Goal: Task Accomplishment & Management: Use online tool/utility

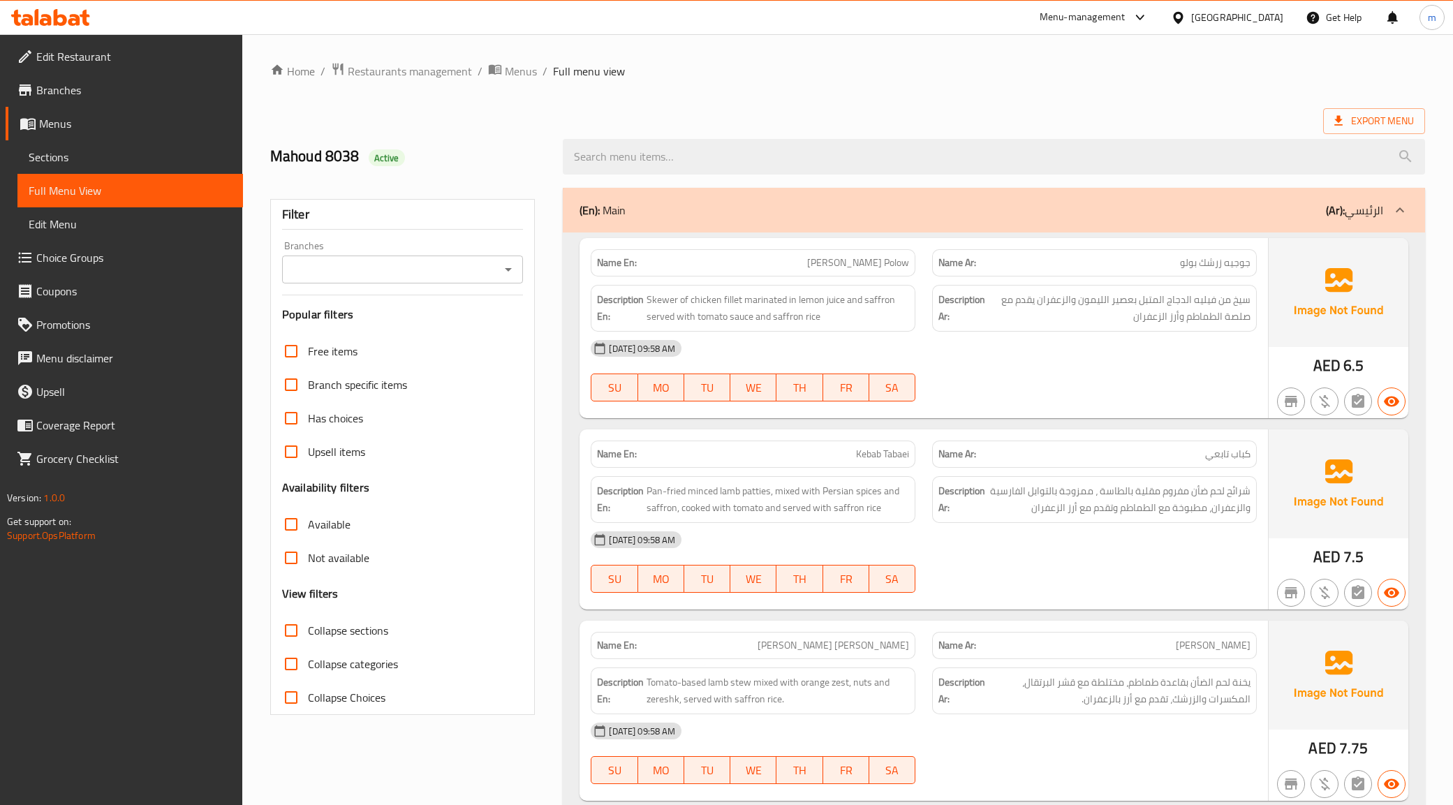
scroll to position [3378, 0]
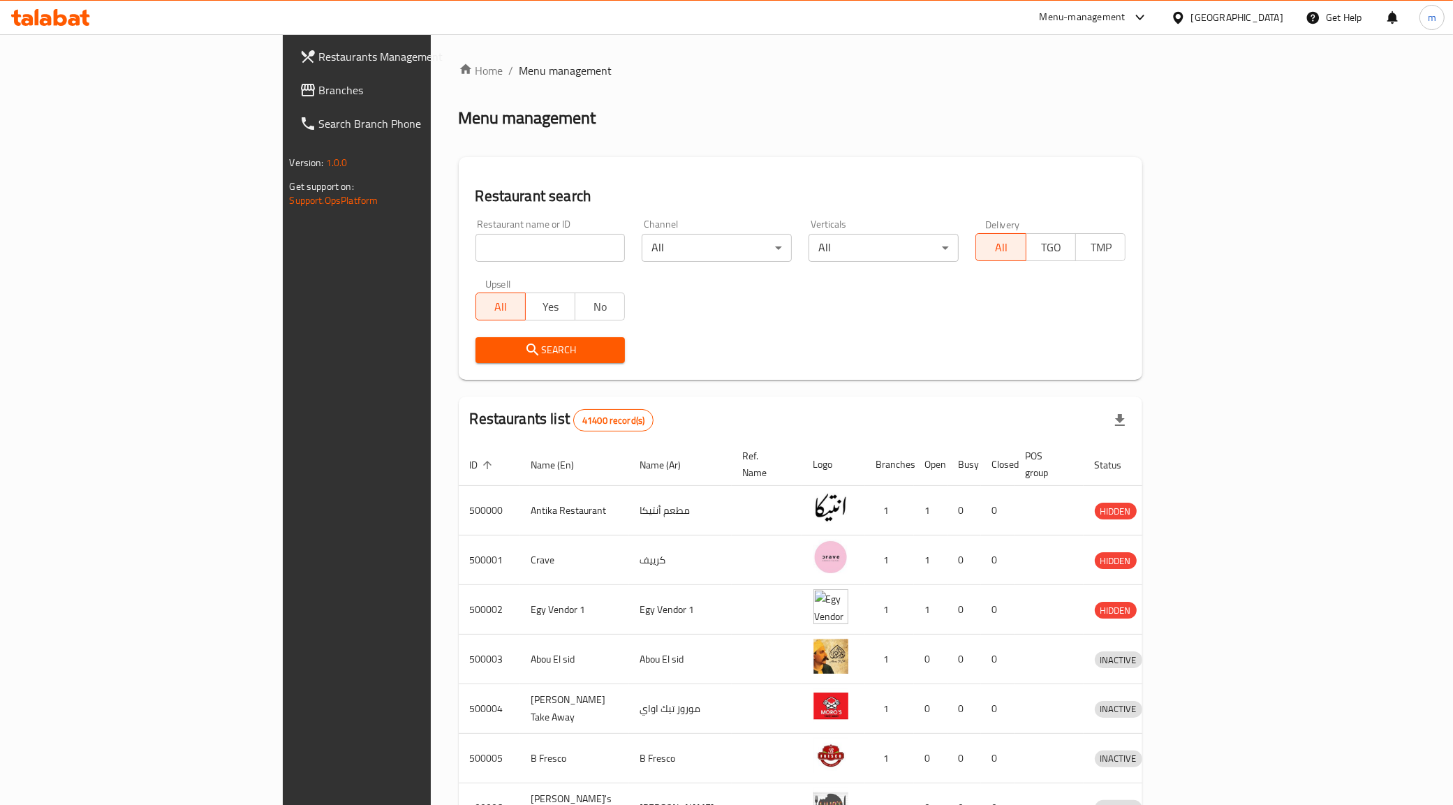
click at [965, 49] on div "Home / Menu management Menu management Restaurant search Restaurant name or ID …" at bounding box center [801, 545] width 740 height 1023
click at [993, 88] on div "Home / Menu management Menu management Restaurant search Restaurant name or ID …" at bounding box center [801, 545] width 684 height 967
click at [319, 82] on span "Branches" at bounding box center [416, 90] width 195 height 17
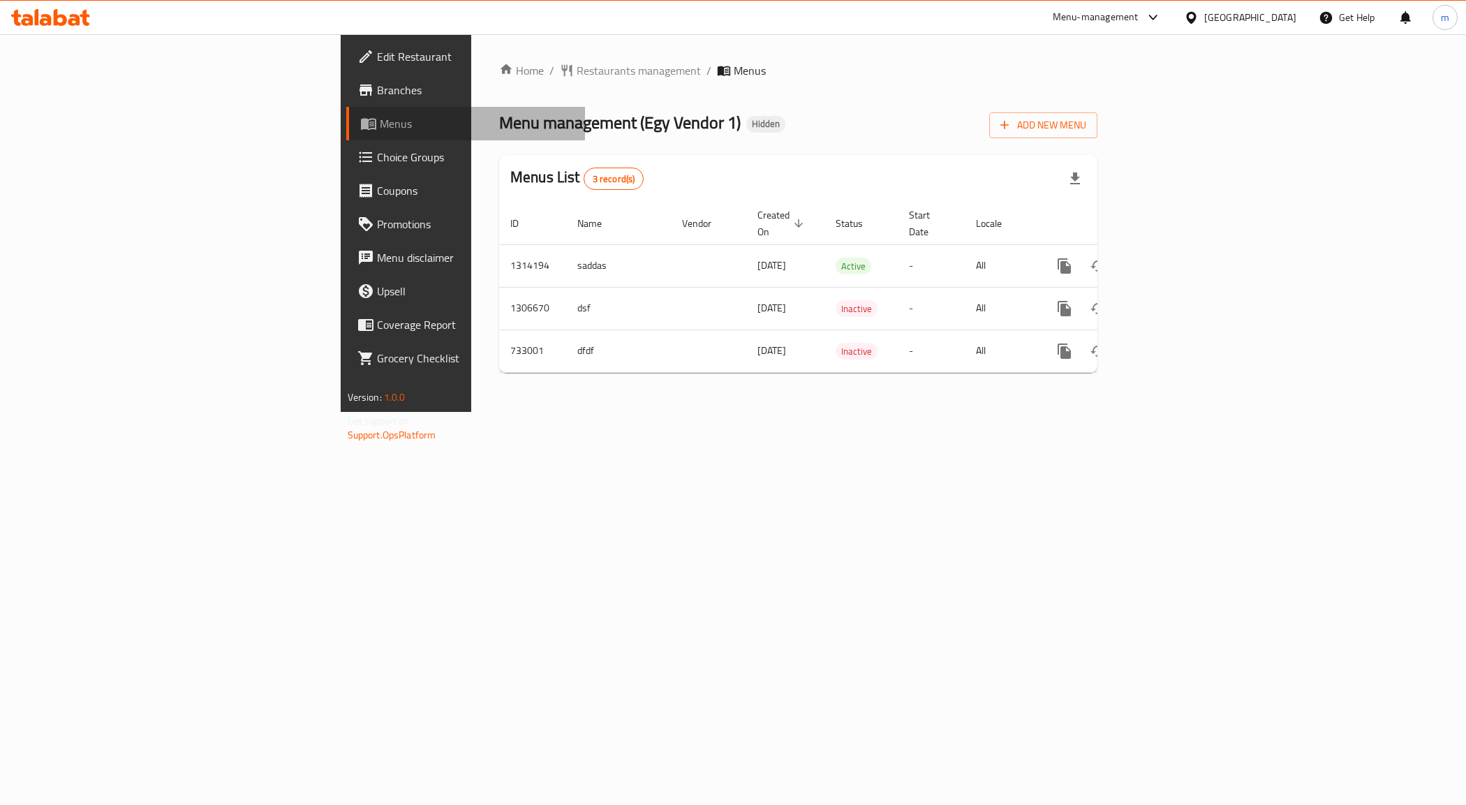
click at [380, 127] on span "Menus" at bounding box center [477, 123] width 195 height 17
click at [377, 88] on span "Branches" at bounding box center [476, 90] width 198 height 17
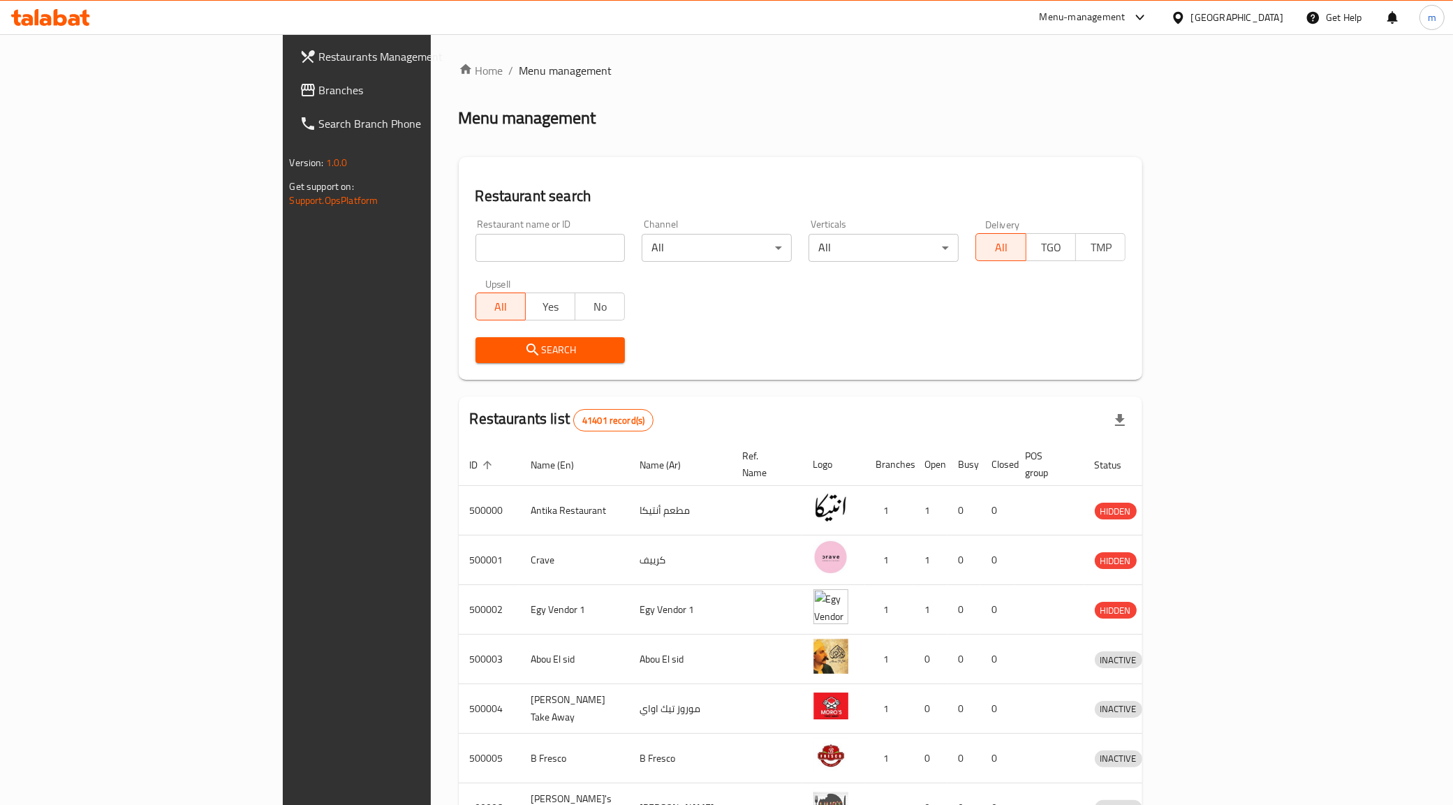
click at [319, 59] on span "Restaurants Management" at bounding box center [416, 56] width 195 height 17
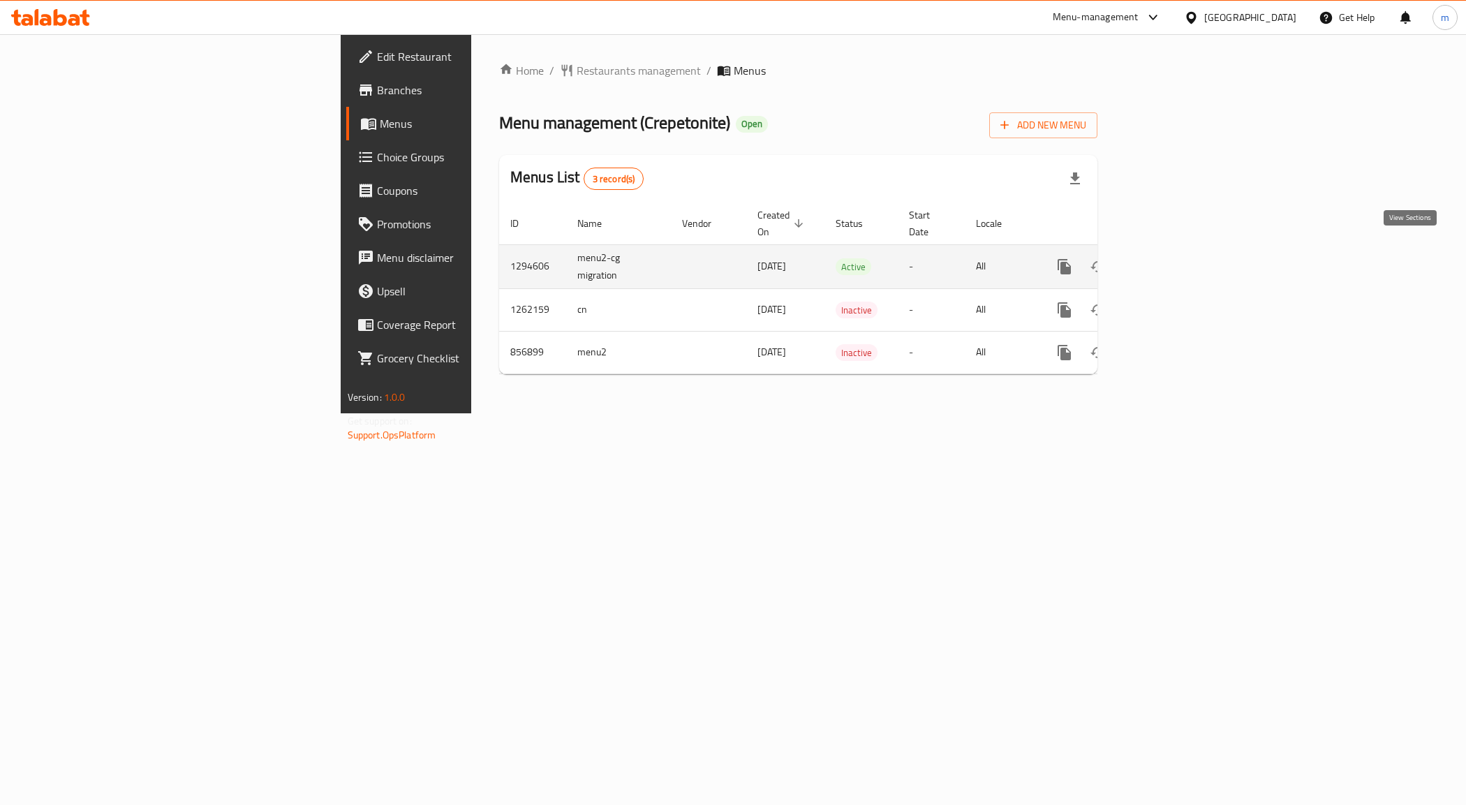
click at [1173, 258] on icon "enhanced table" at bounding box center [1165, 266] width 17 height 17
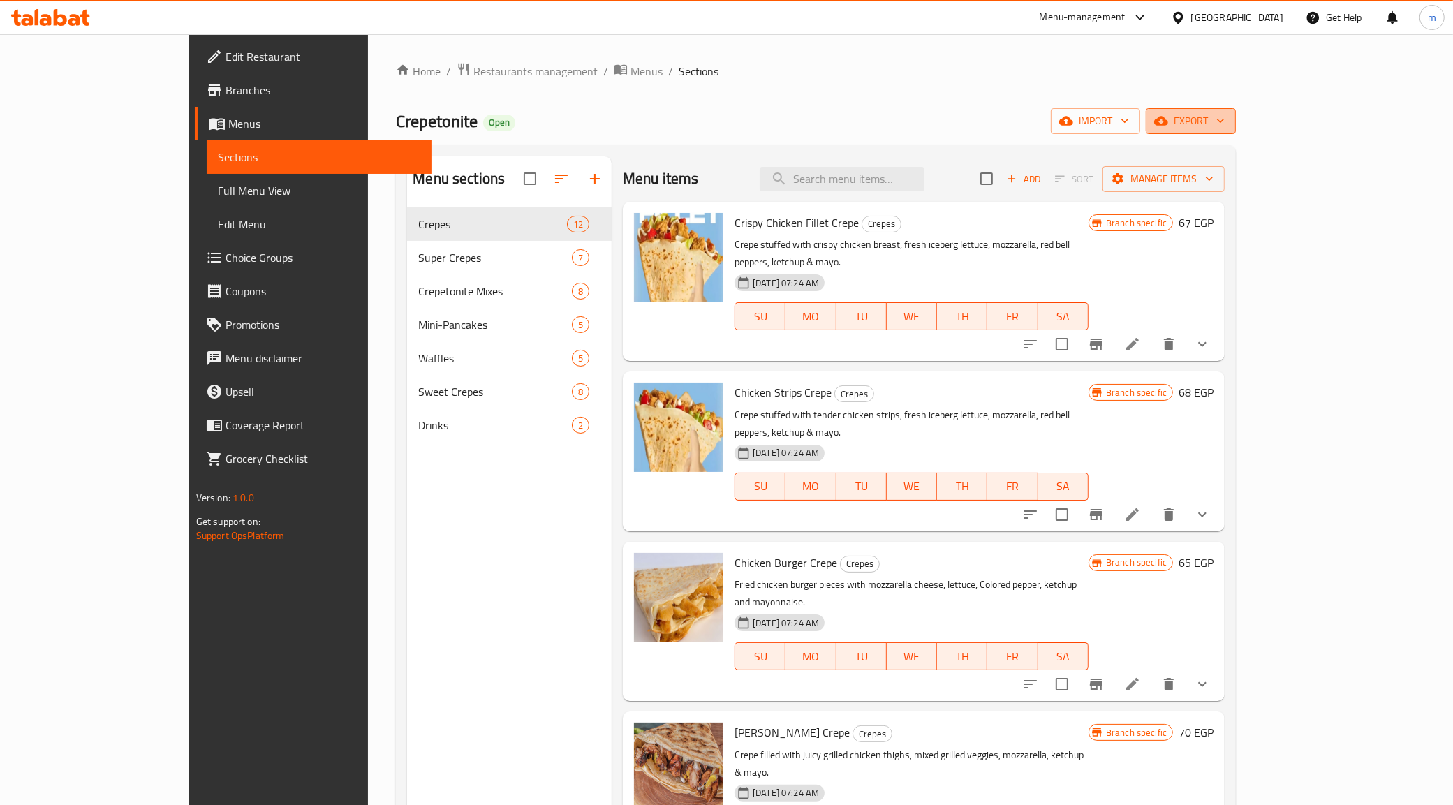
click at [1224, 117] on span "export" at bounding box center [1191, 120] width 68 height 17
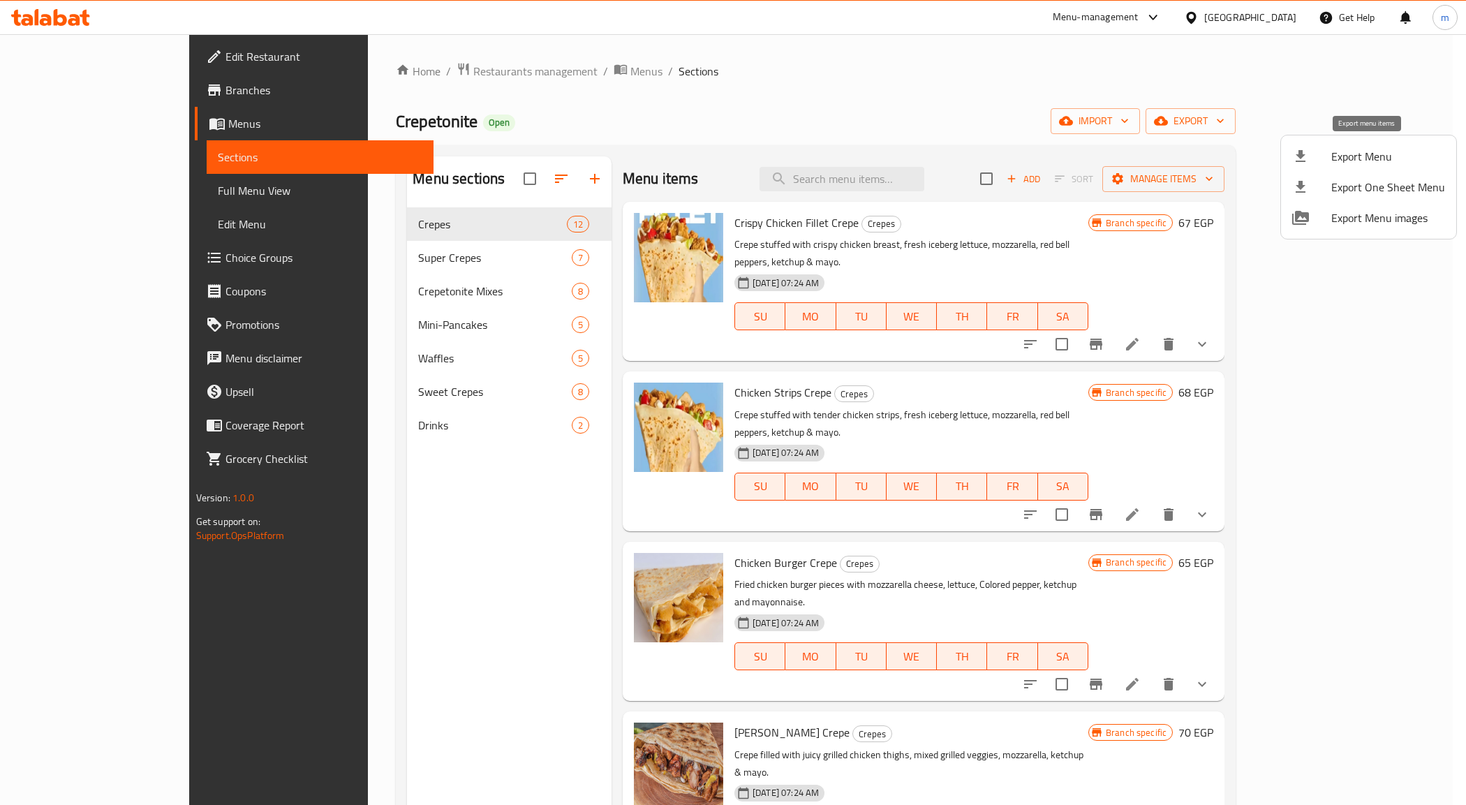
click at [1407, 156] on span "Export Menu" at bounding box center [1388, 156] width 114 height 17
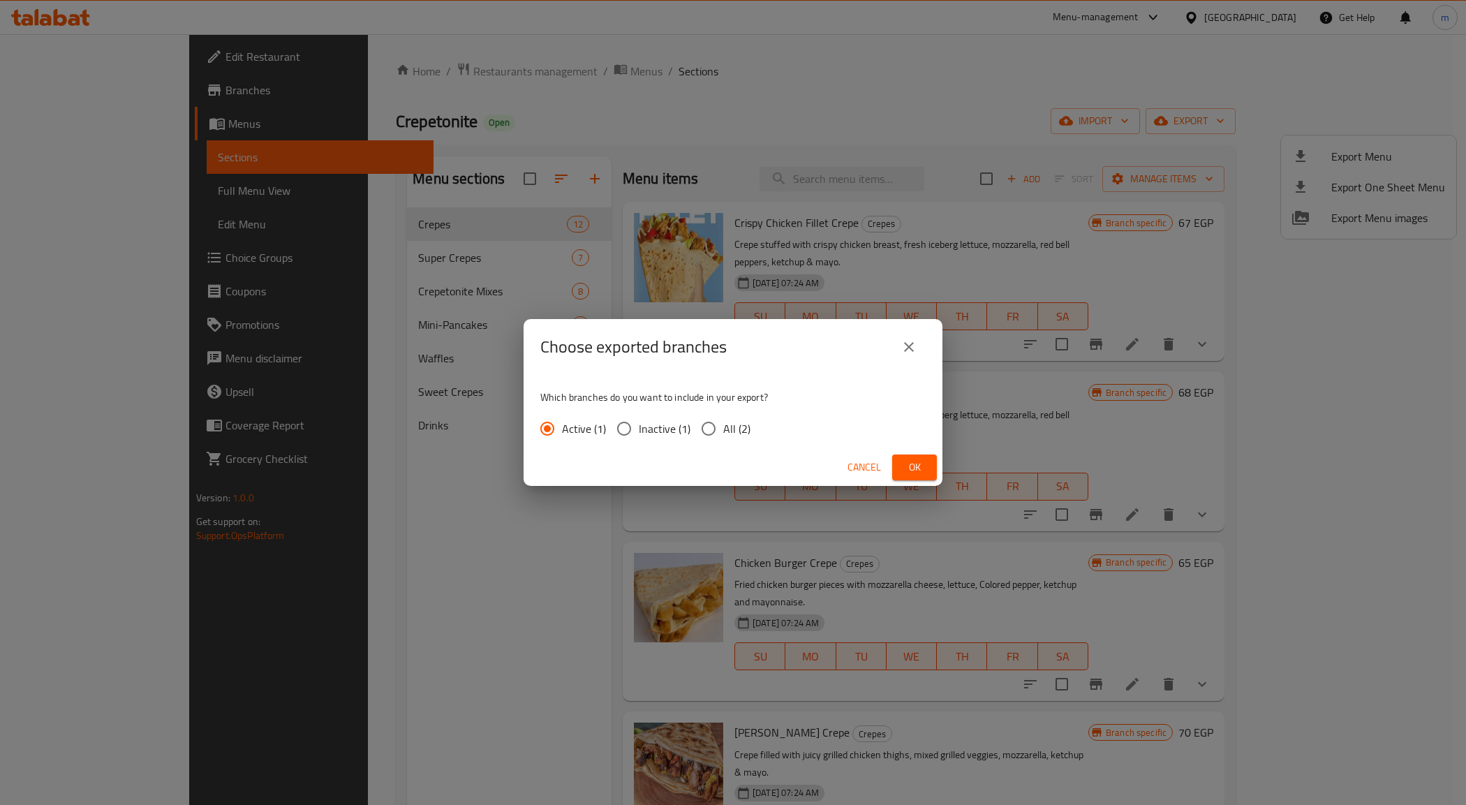
click at [1110, 136] on div "Choose exported branches Which branches do you want to include in your export? …" at bounding box center [733, 402] width 1466 height 805
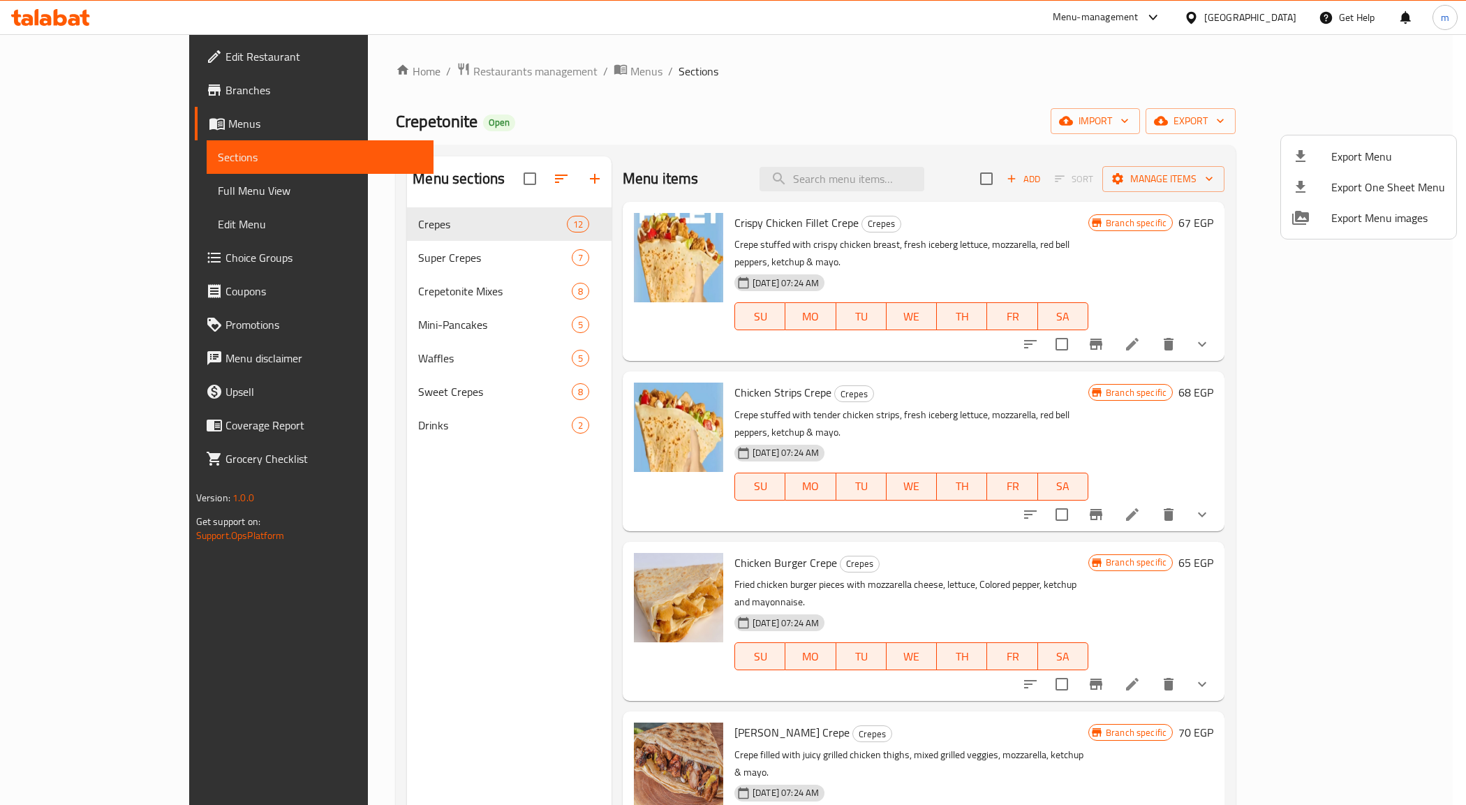
click at [1097, 172] on div at bounding box center [733, 402] width 1466 height 805
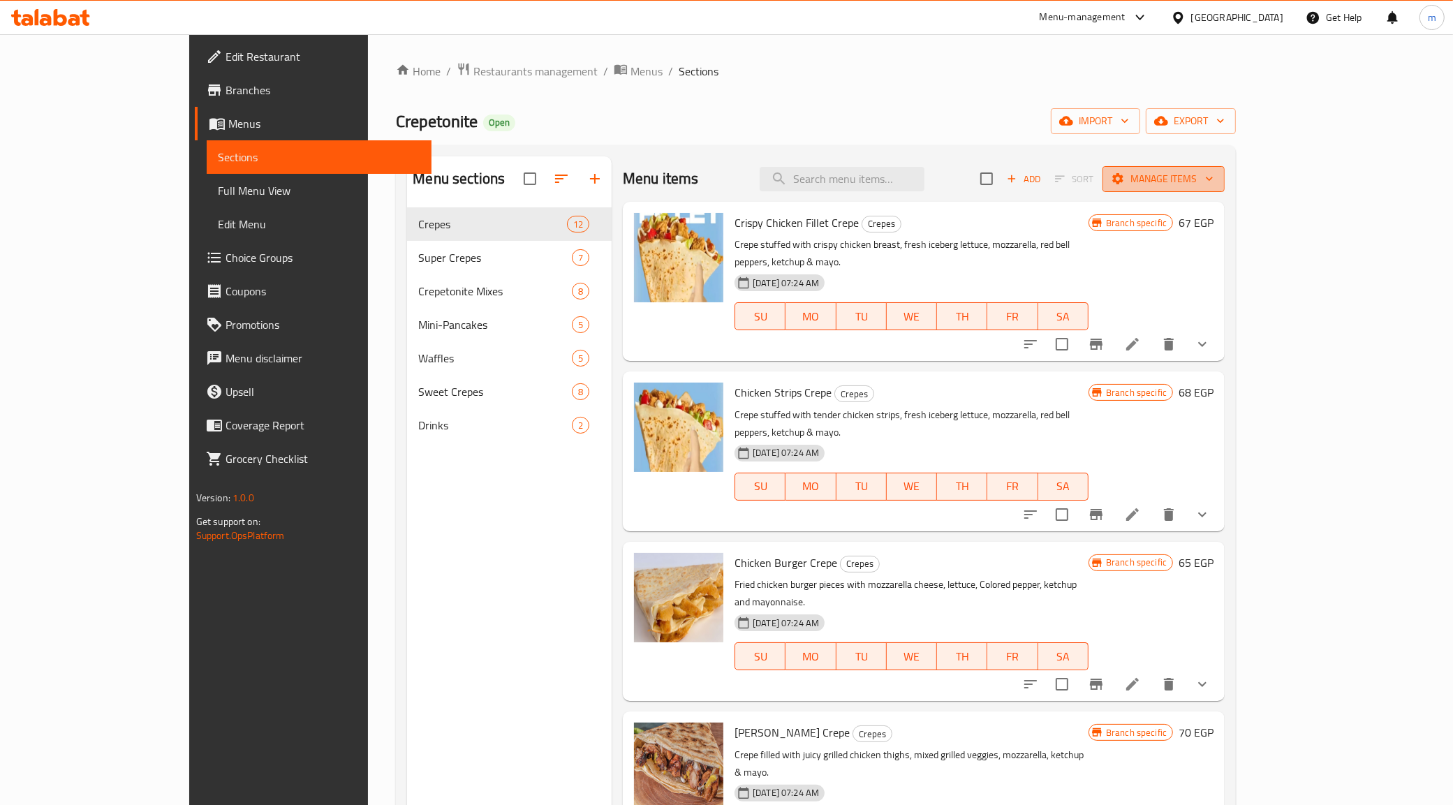
click at [1216, 178] on icon "button" at bounding box center [1209, 179] width 14 height 14
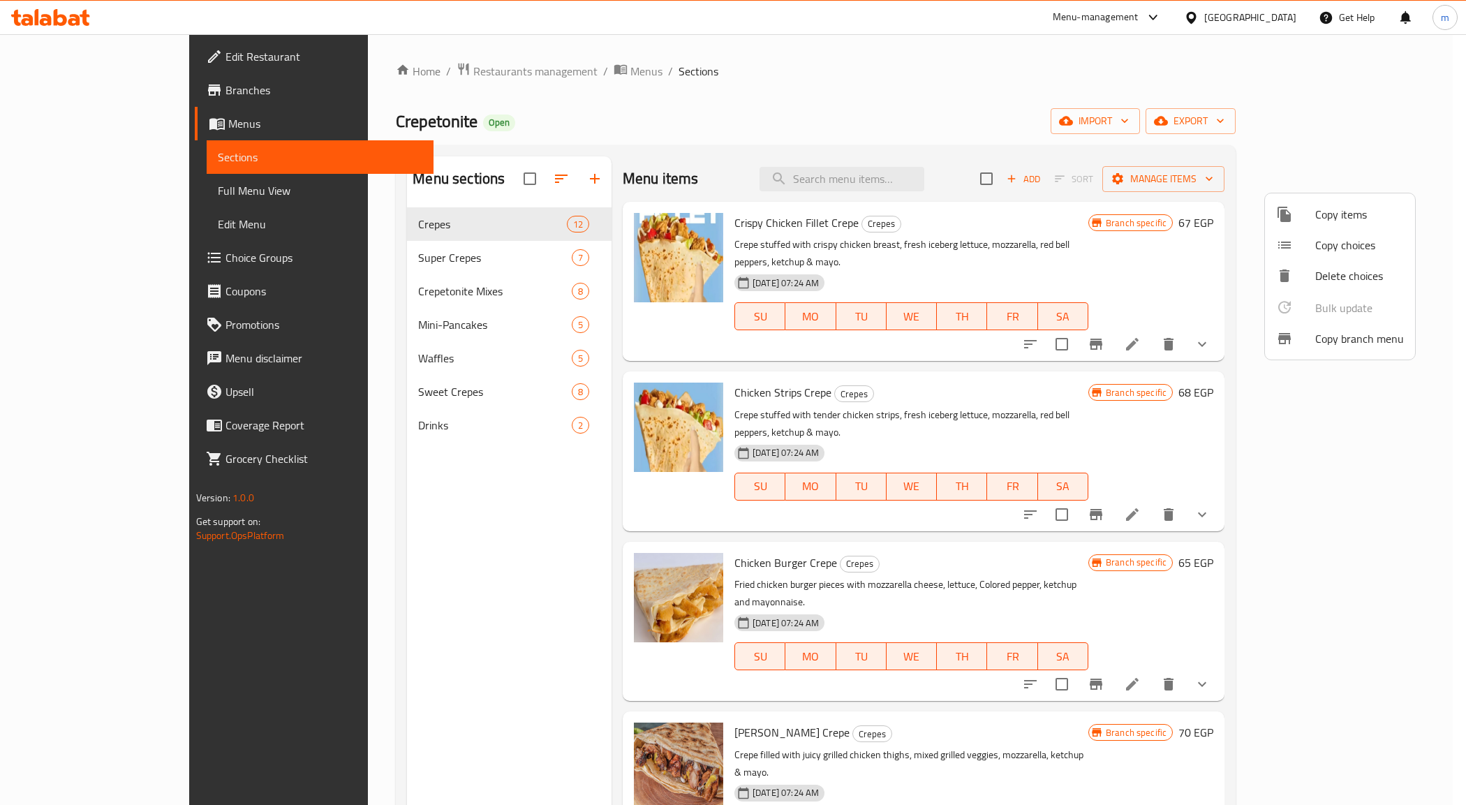
click at [1374, 336] on span "Copy branch menu" at bounding box center [1359, 338] width 89 height 17
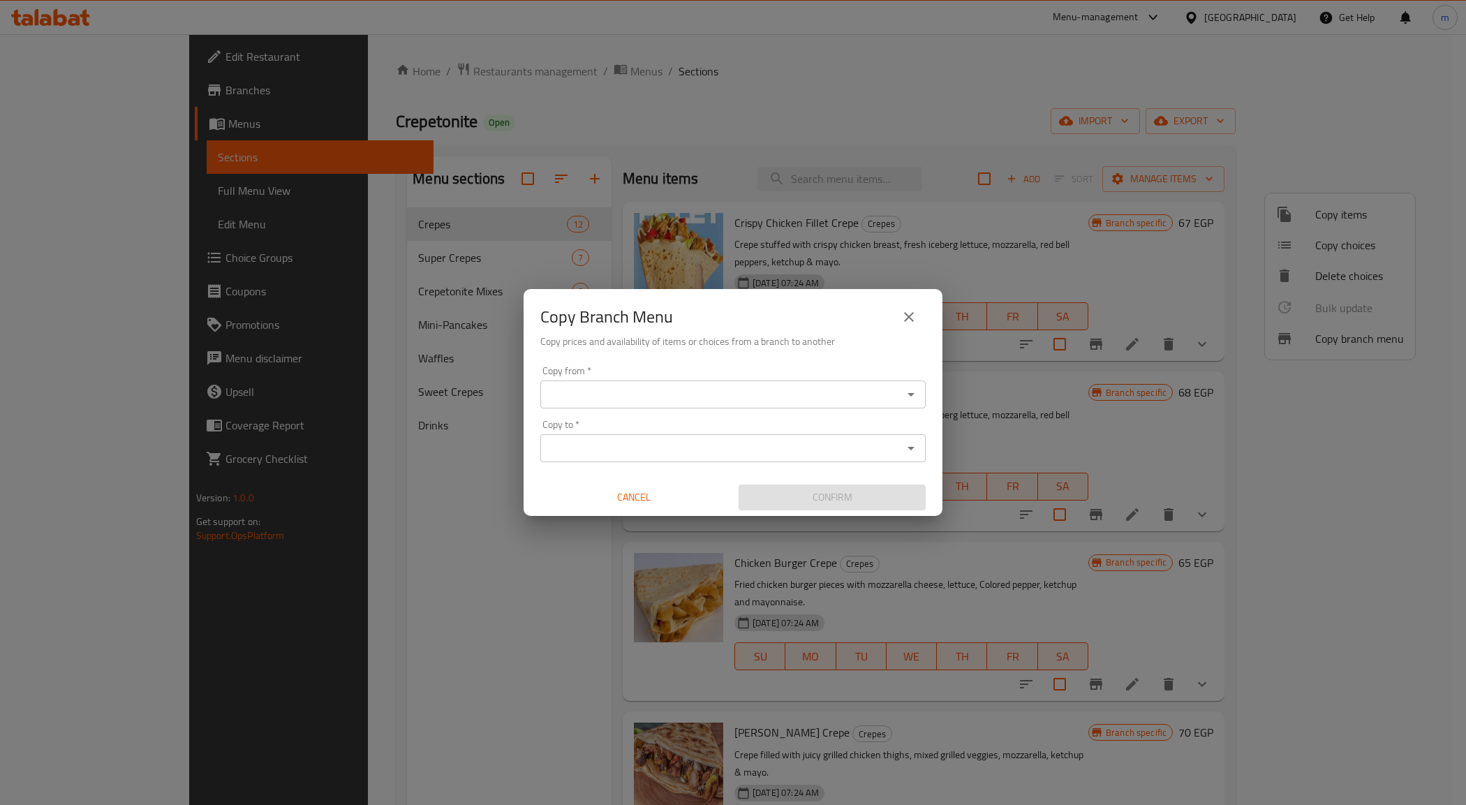
click at [703, 402] on input "Copy from   *" at bounding box center [721, 395] width 354 height 20
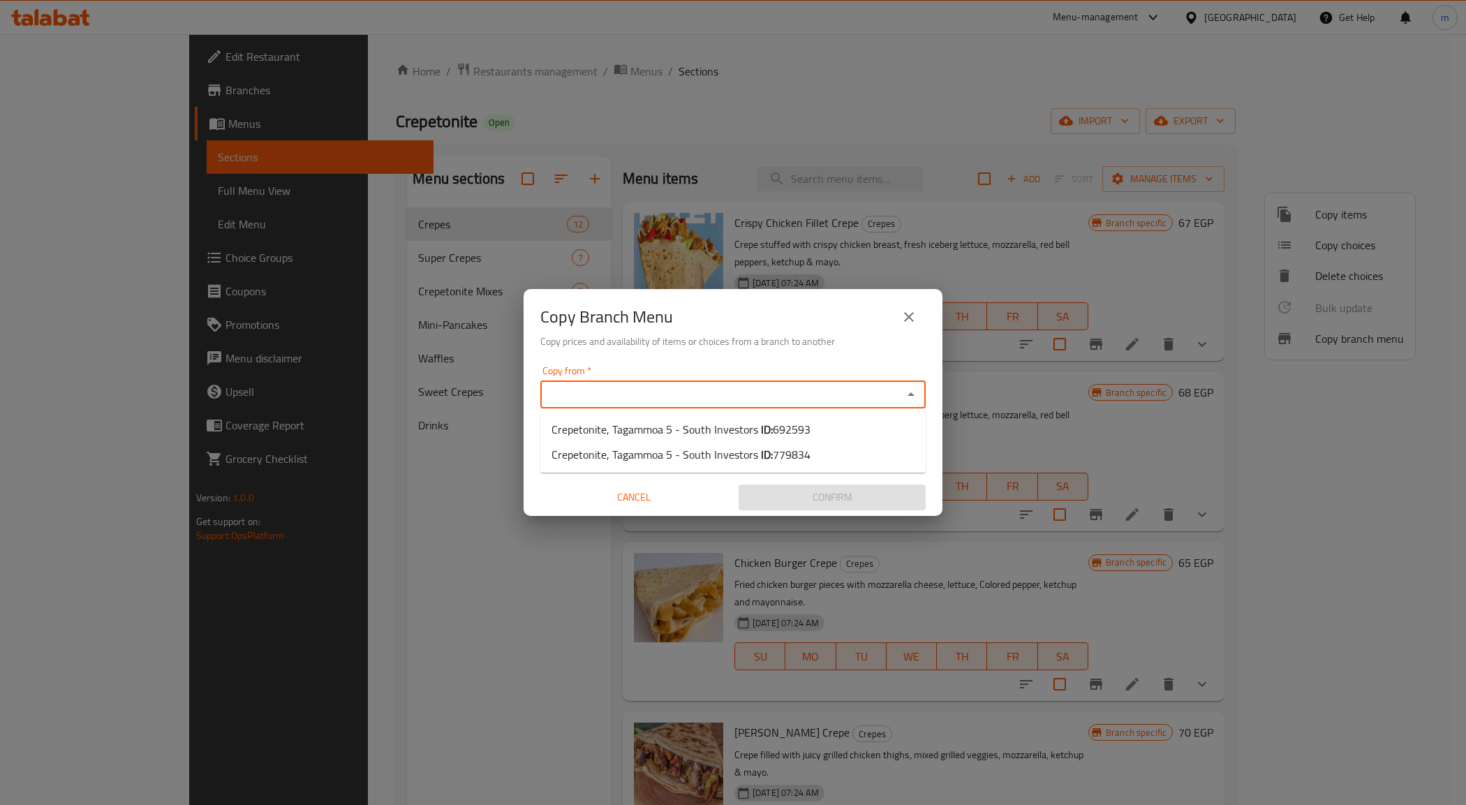
click at [651, 392] on input "Copy from   *" at bounding box center [721, 395] width 354 height 20
click at [747, 421] on span "Crepetonite, Tagammoa 5 - South Investors ID: 692593" at bounding box center [680, 429] width 259 height 17
type input "Crepetonite, Tagammoa 5 - South Investors"
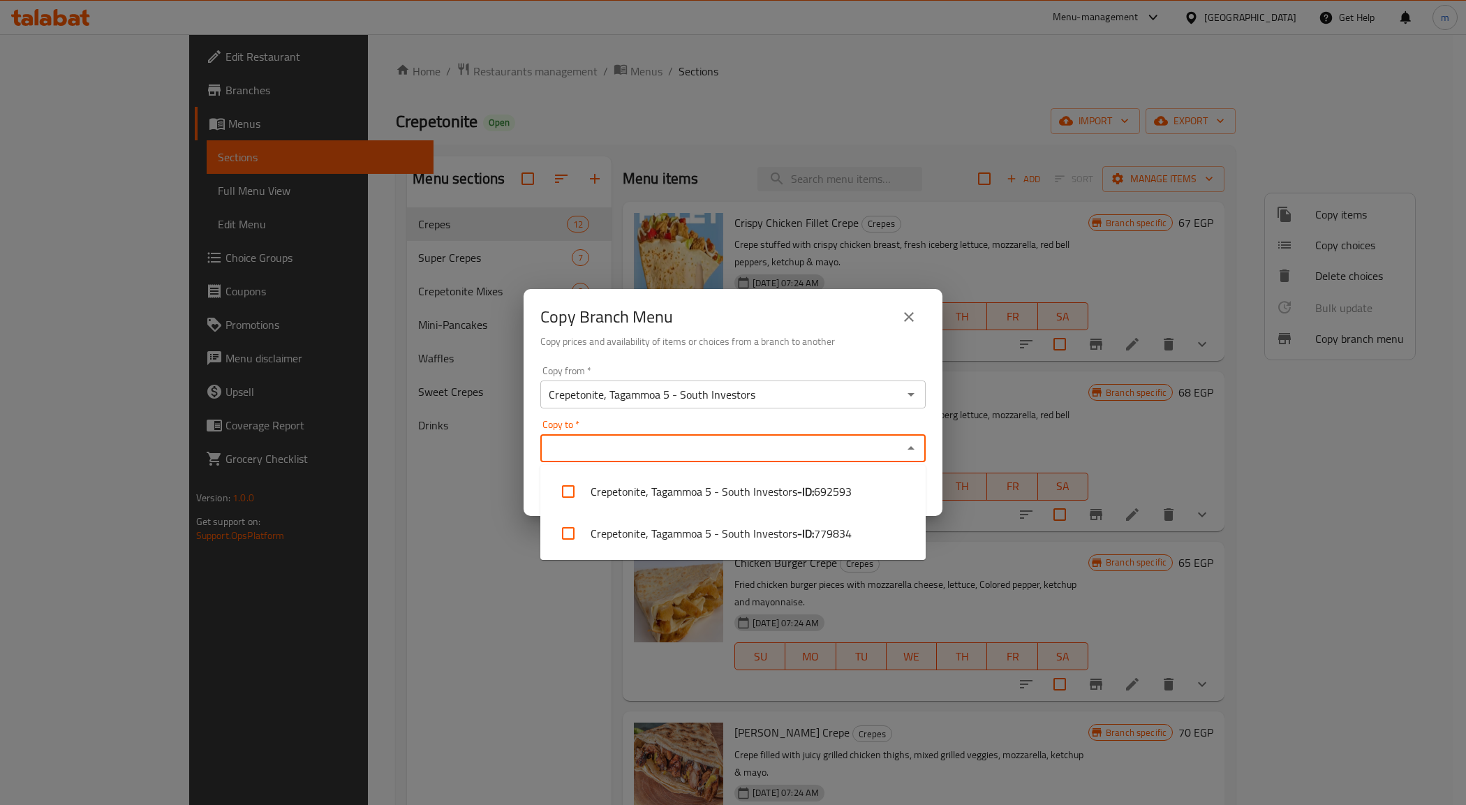
click at [736, 447] on input "Copy to   *" at bounding box center [721, 448] width 354 height 20
click at [768, 523] on li "Crepetonite, Tagammoa 5 - South Investors - ID: 779834" at bounding box center [732, 533] width 385 height 42
checkbox input "true"
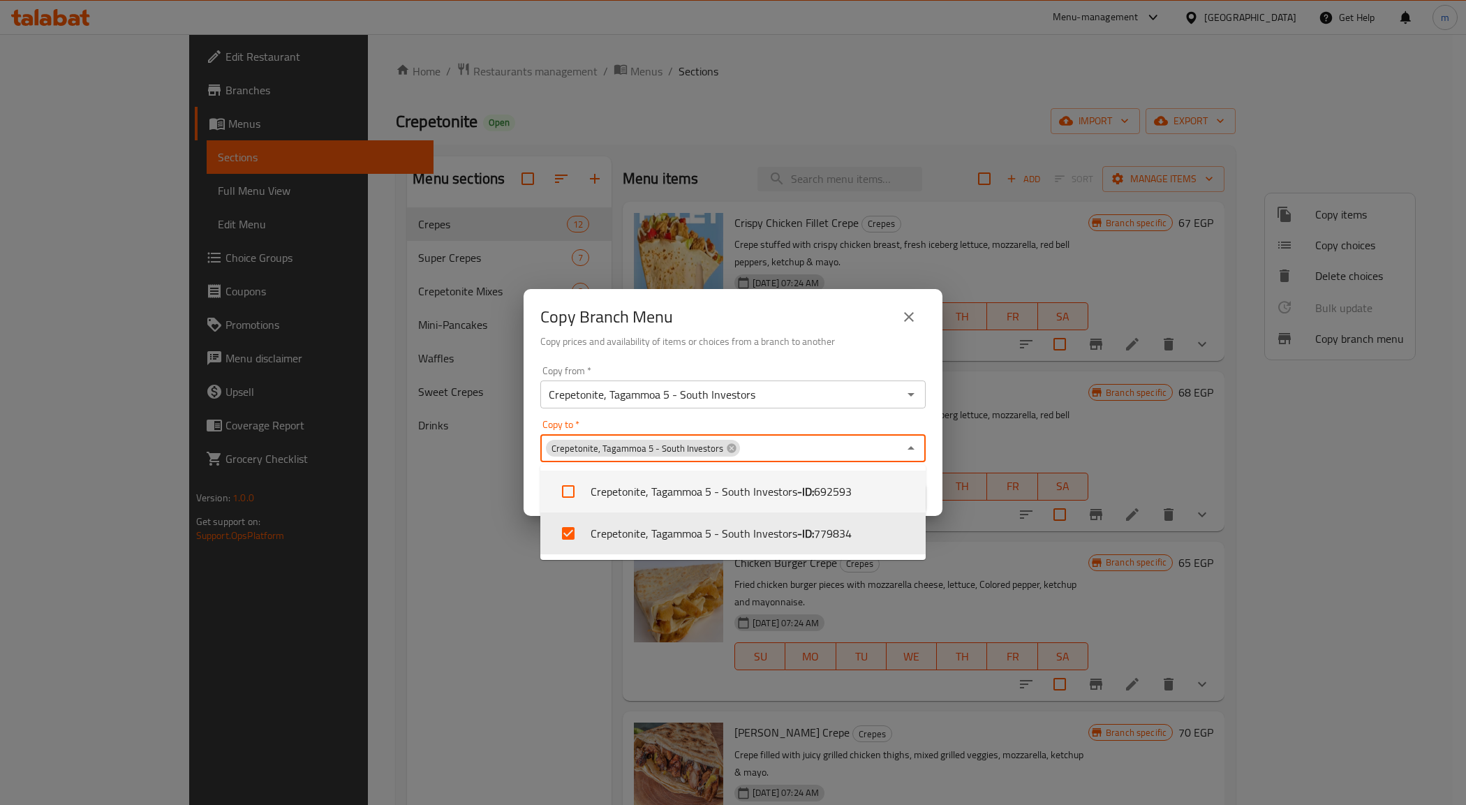
click at [424, 489] on div "Copy Branch Menu Copy prices and availability of items or choices from a branch…" at bounding box center [733, 402] width 1466 height 805
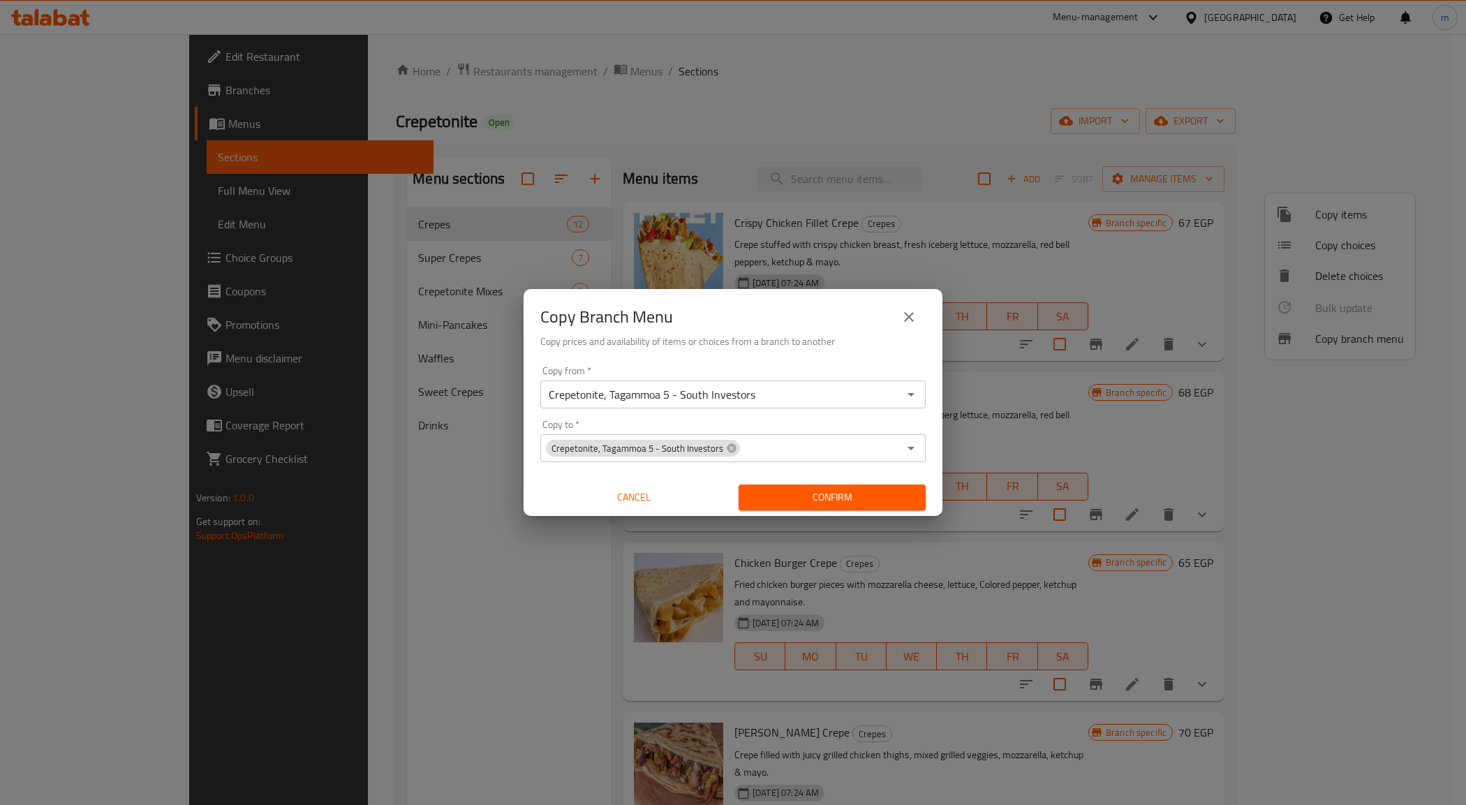
click at [803, 449] on input "Copy to   *" at bounding box center [819, 448] width 157 height 20
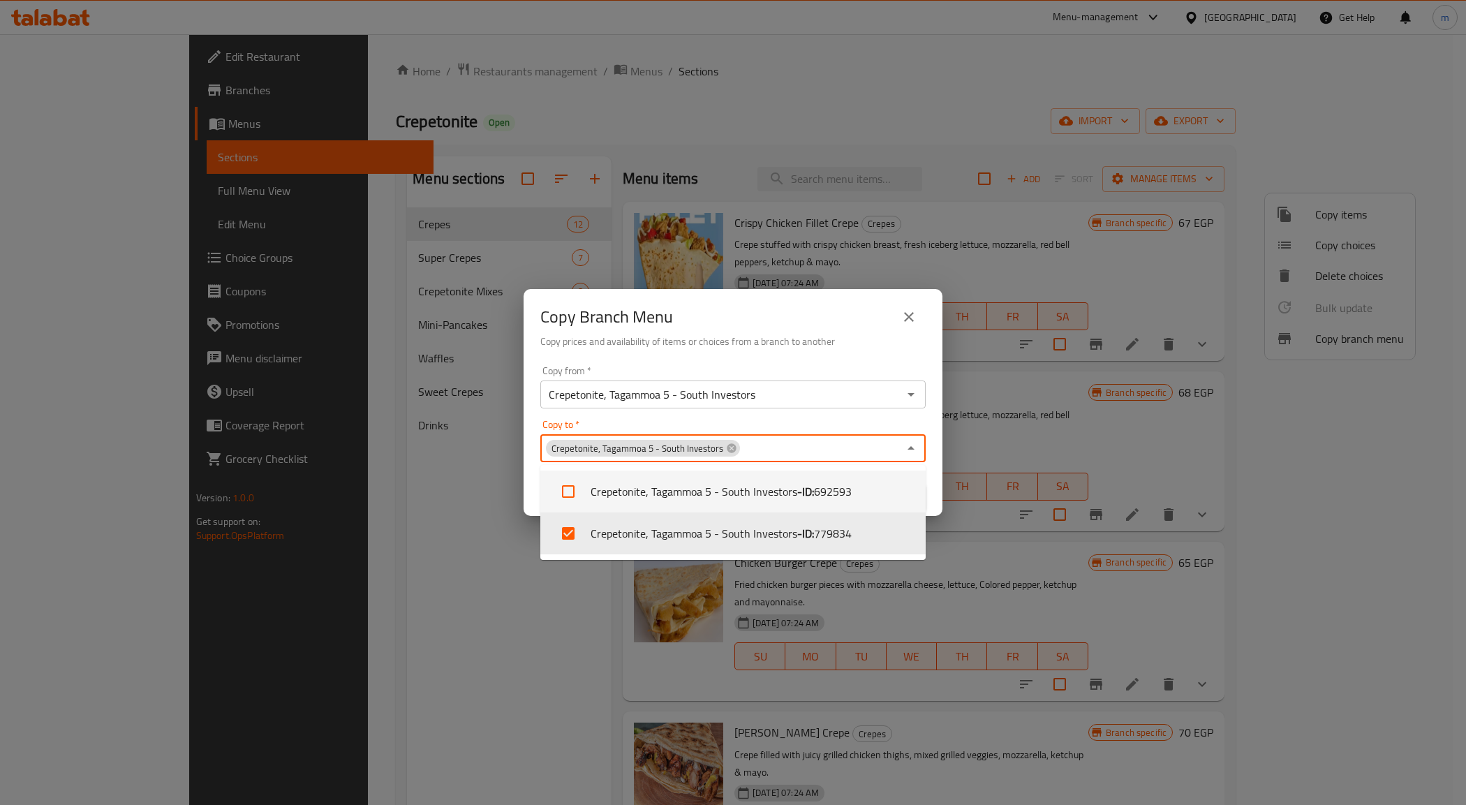
click at [811, 389] on input "Crepetonite, Tagammoa 5 - South Investors" at bounding box center [721, 395] width 354 height 20
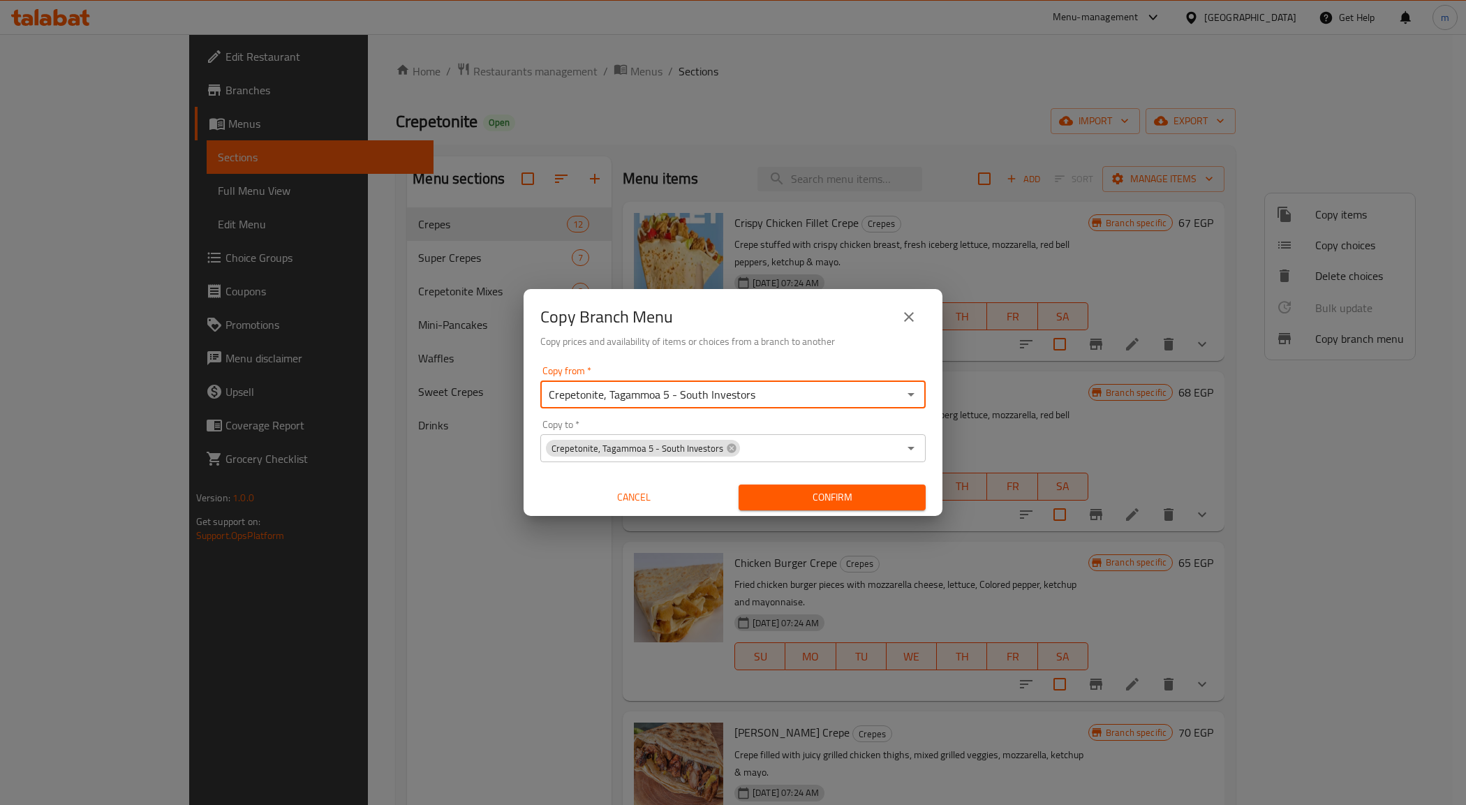
click at [811, 389] on input "Crepetonite, Tagammoa 5 - South Investors" at bounding box center [721, 395] width 354 height 20
click at [911, 399] on icon "Open" at bounding box center [910, 394] width 17 height 17
click at [401, 592] on div "Copy Branch Menu Copy prices and availability of items or choices from a branch…" at bounding box center [733, 402] width 1466 height 805
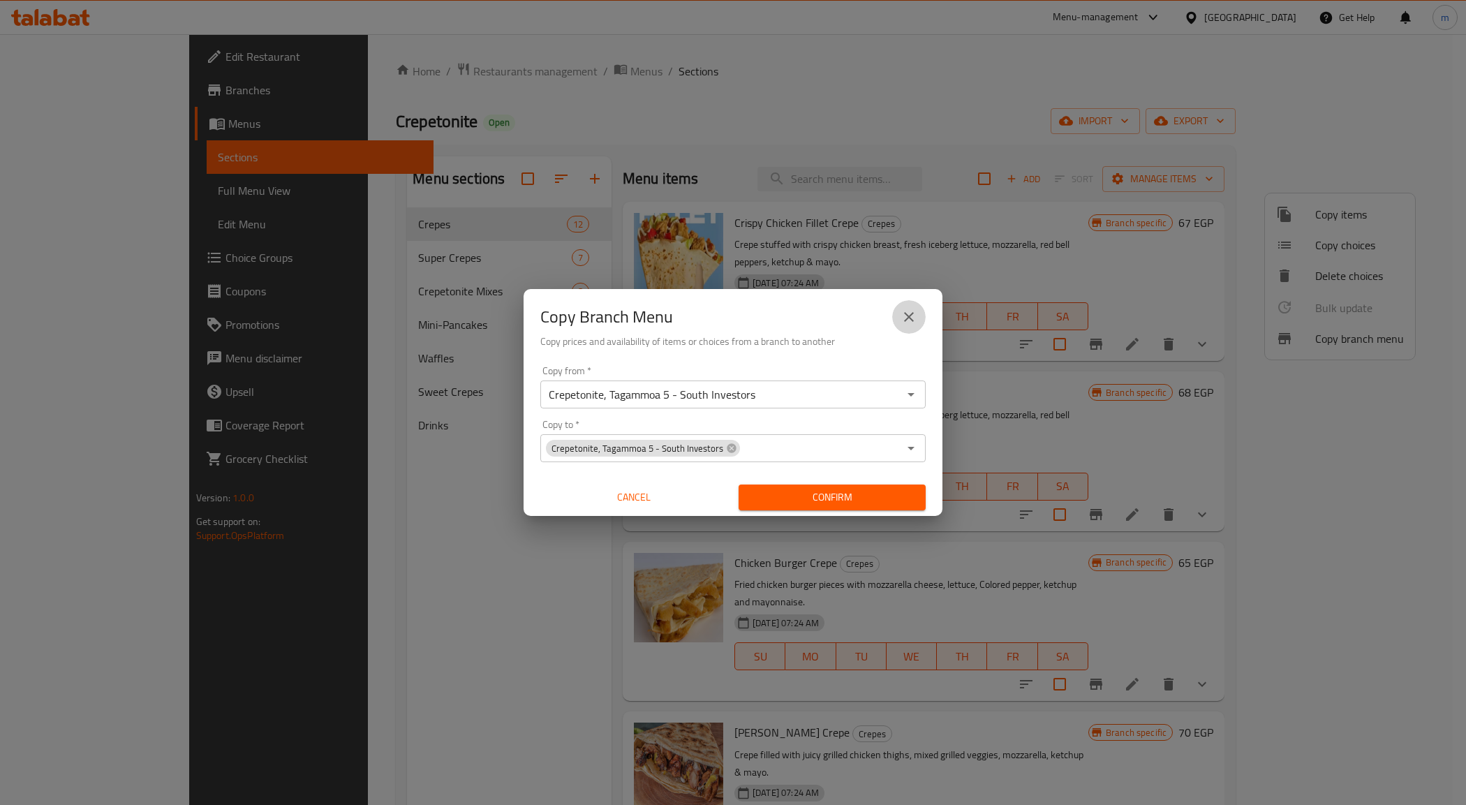
click at [901, 321] on icon "close" at bounding box center [908, 317] width 17 height 17
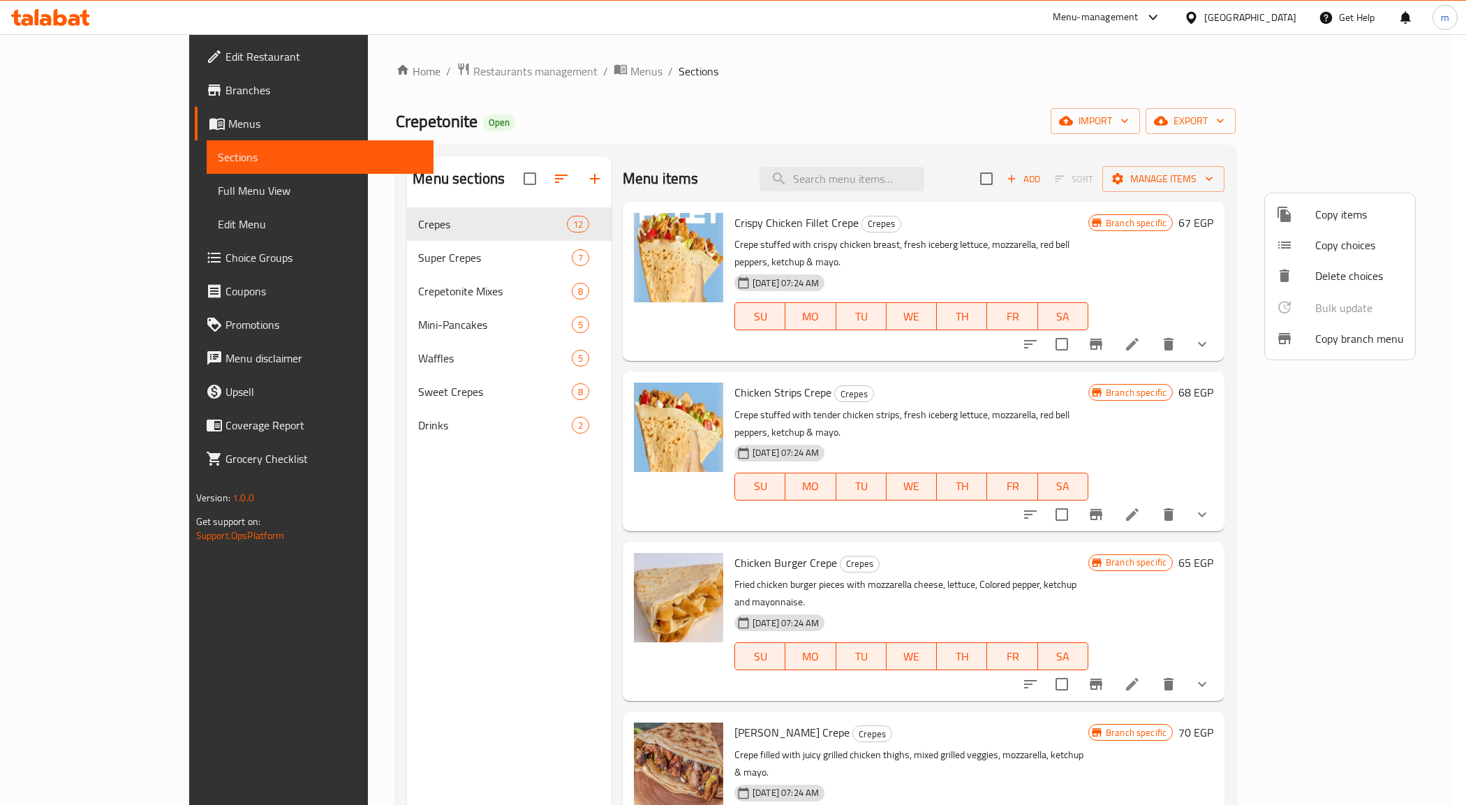
click at [88, 57] on div at bounding box center [733, 402] width 1466 height 805
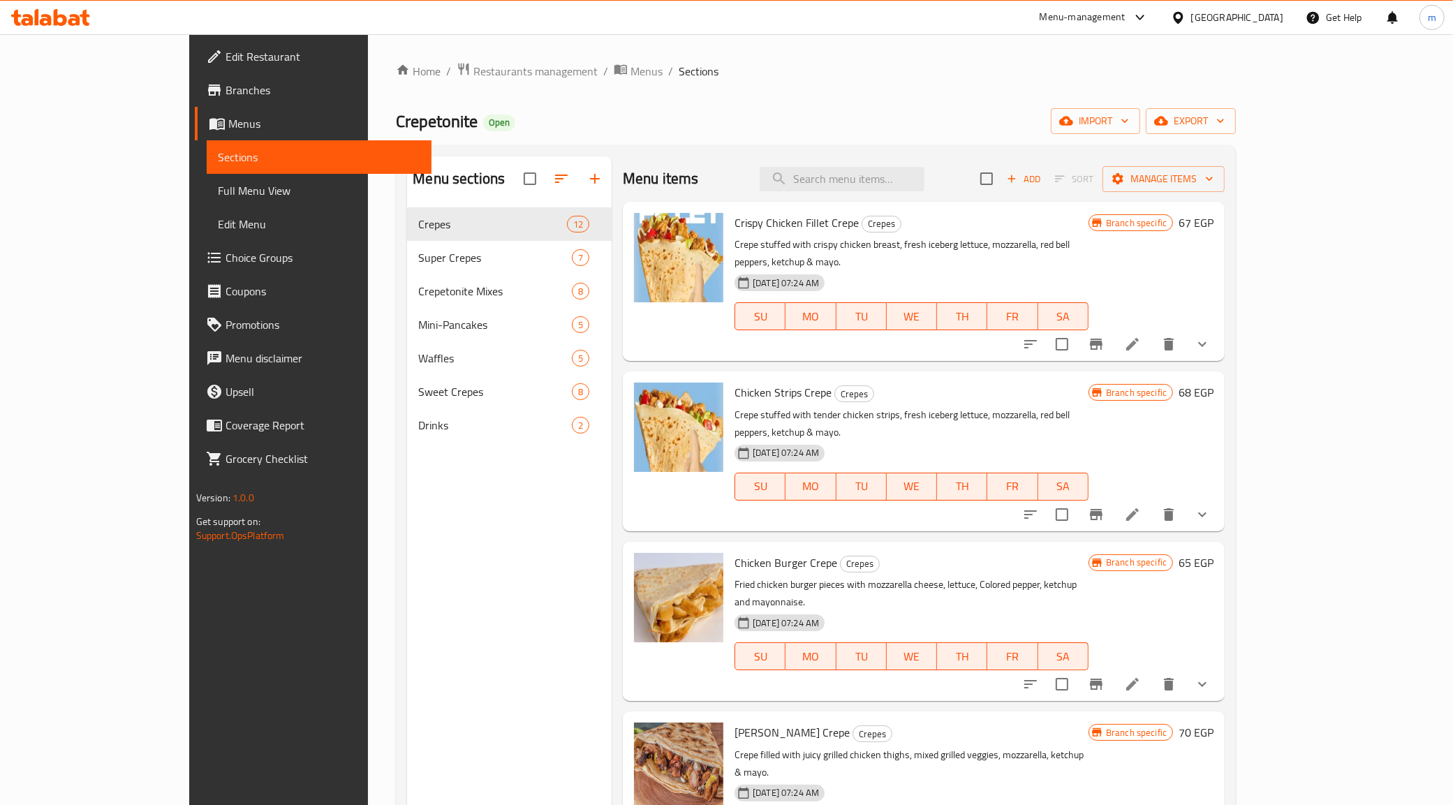
click at [218, 190] on span "Full Menu View" at bounding box center [319, 190] width 203 height 17
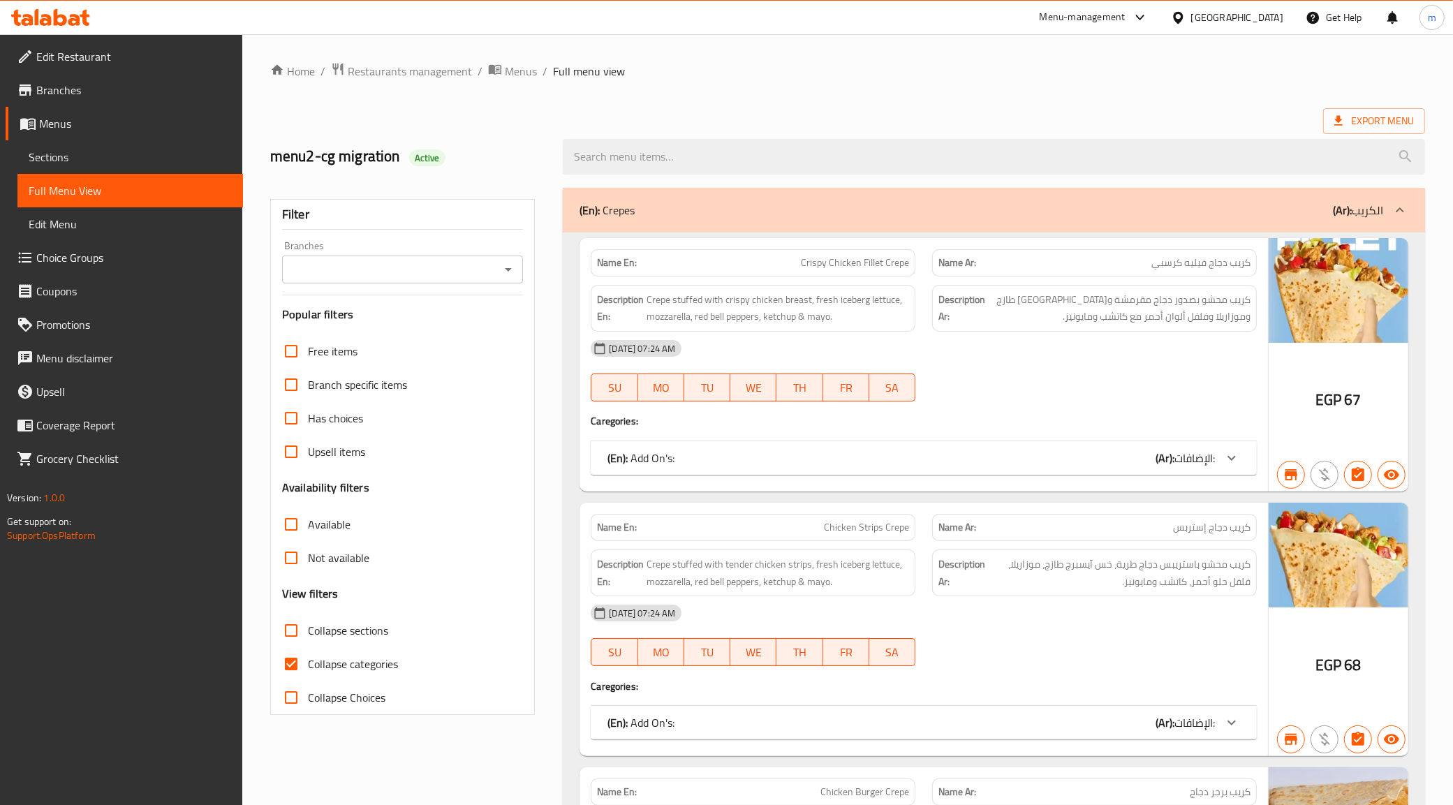
click at [101, 159] on span "Sections" at bounding box center [130, 157] width 203 height 17
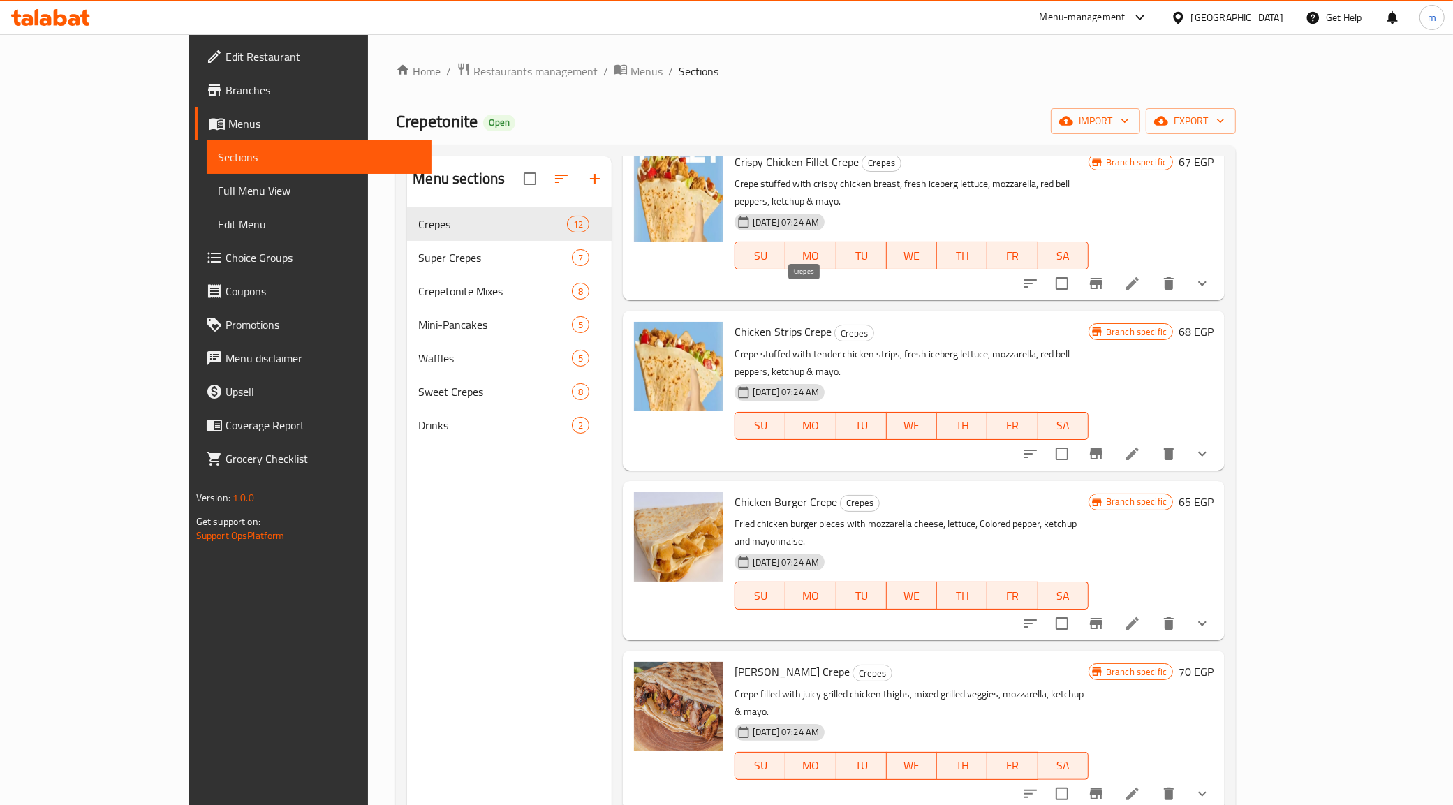
scroll to position [87, 0]
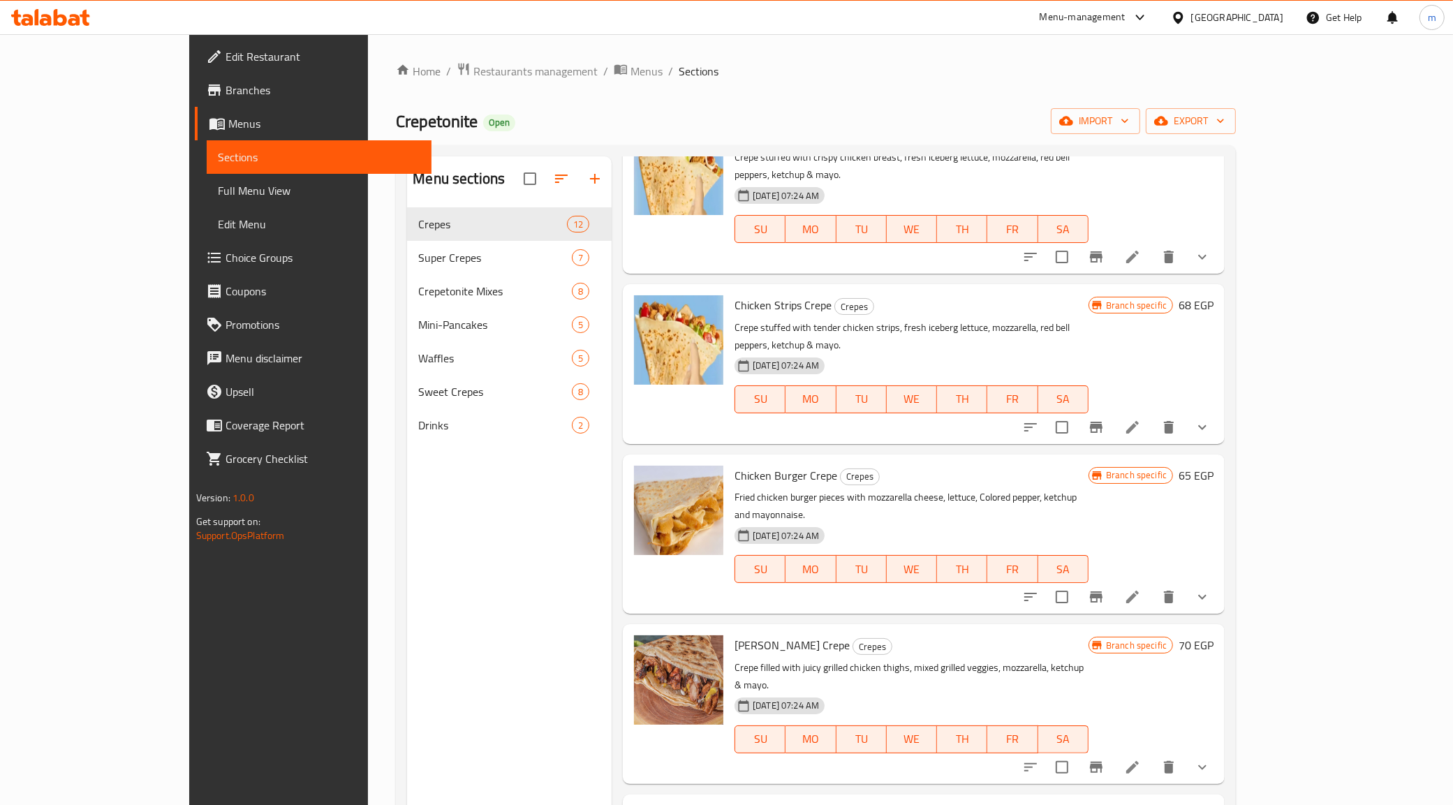
click at [218, 190] on span "Full Menu View" at bounding box center [319, 190] width 203 height 17
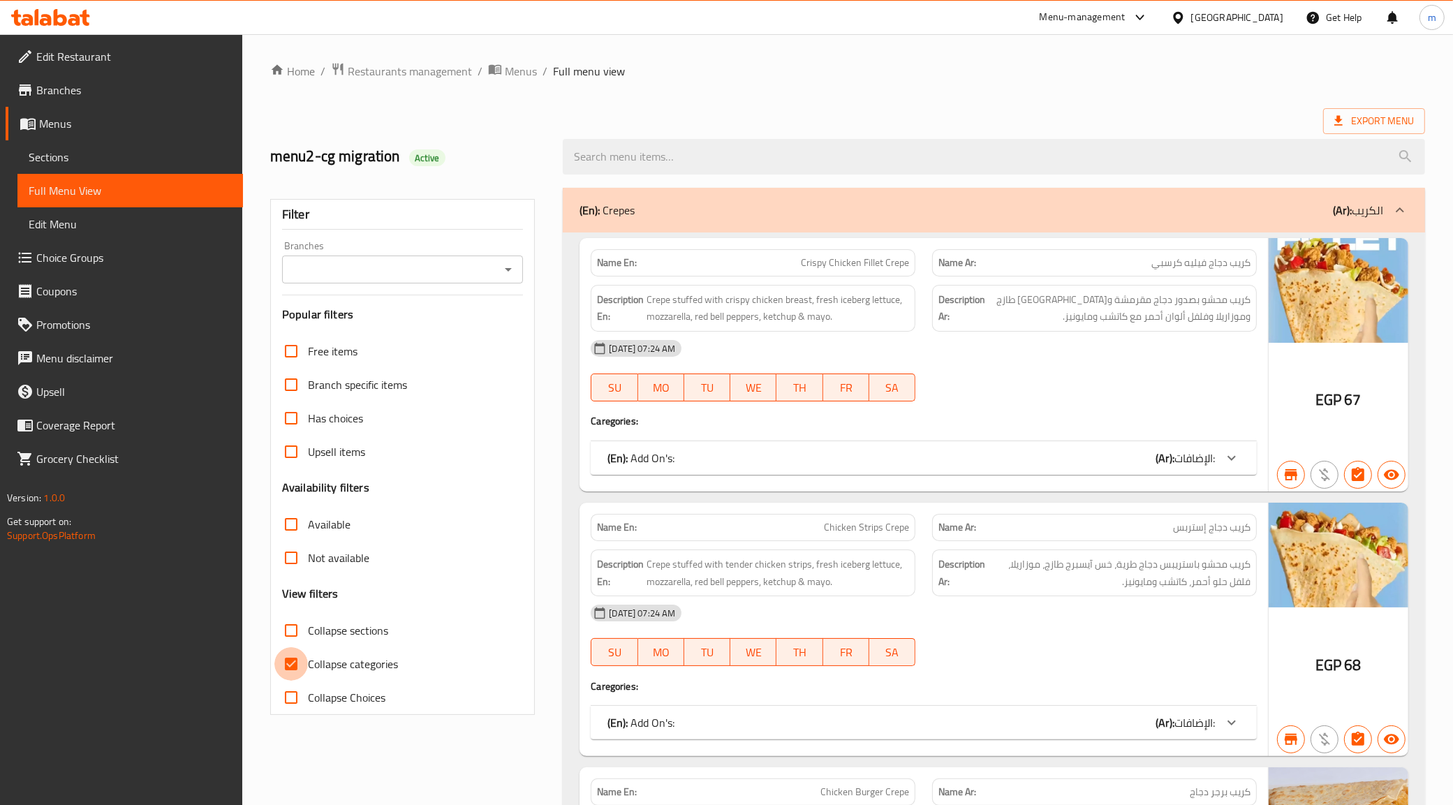
click at [305, 664] on input "Collapse categories" at bounding box center [291, 664] width 34 height 34
checkbox input "false"
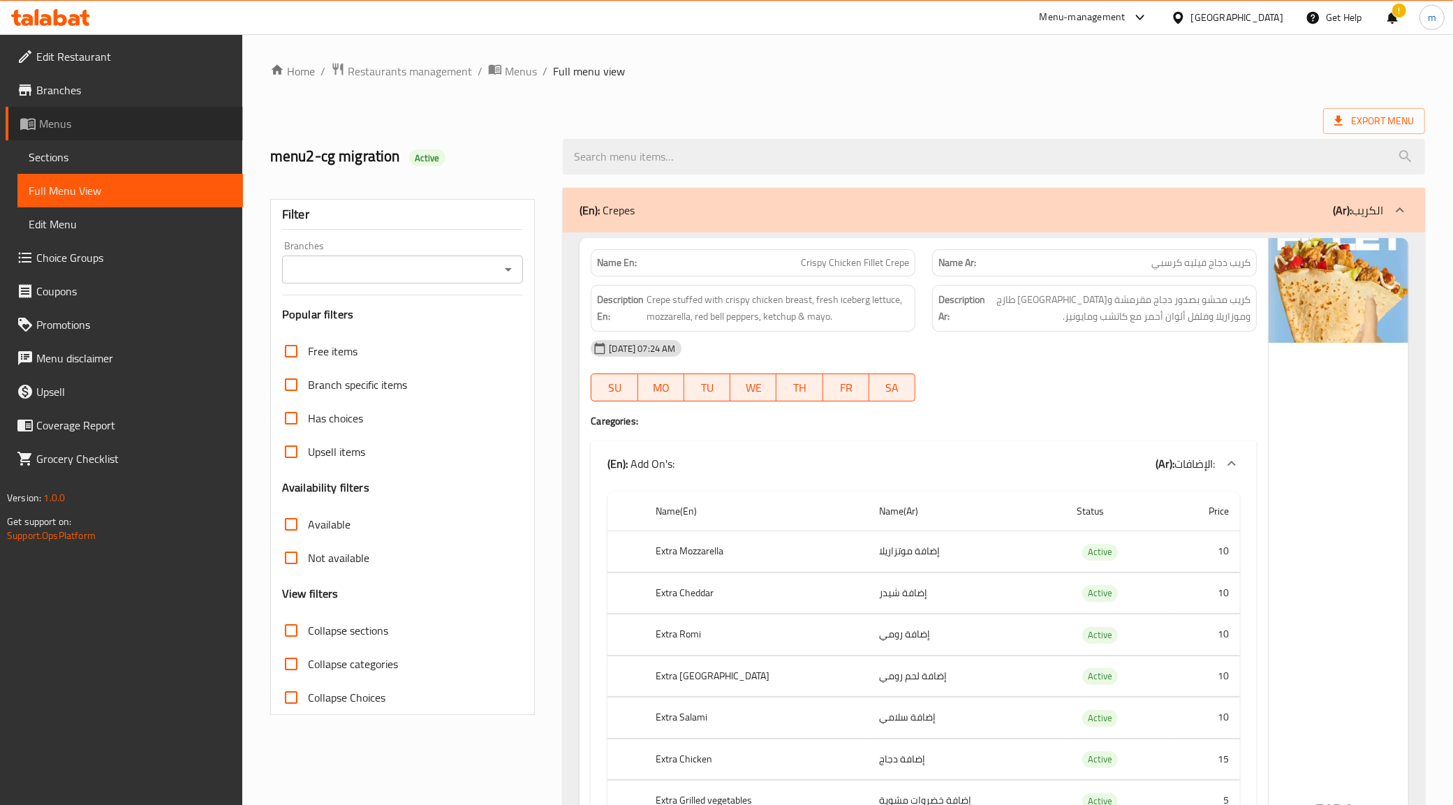
click at [102, 129] on span "Menus" at bounding box center [135, 123] width 193 height 17
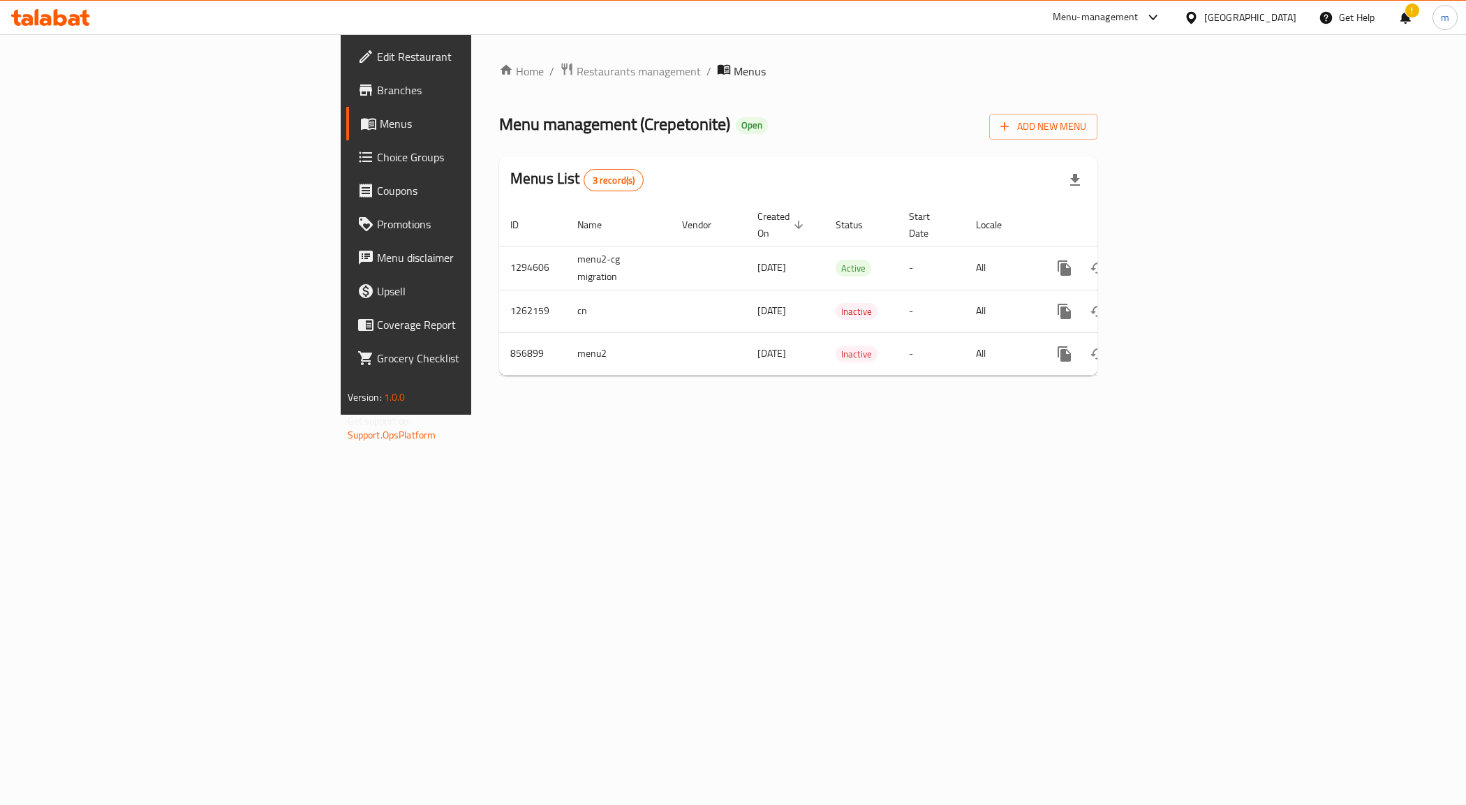
click at [380, 126] on span "Menus" at bounding box center [477, 123] width 195 height 17
click at [377, 93] on span "Branches" at bounding box center [476, 90] width 198 height 17
click at [1173, 258] on icon "enhanced table" at bounding box center [1165, 266] width 17 height 17
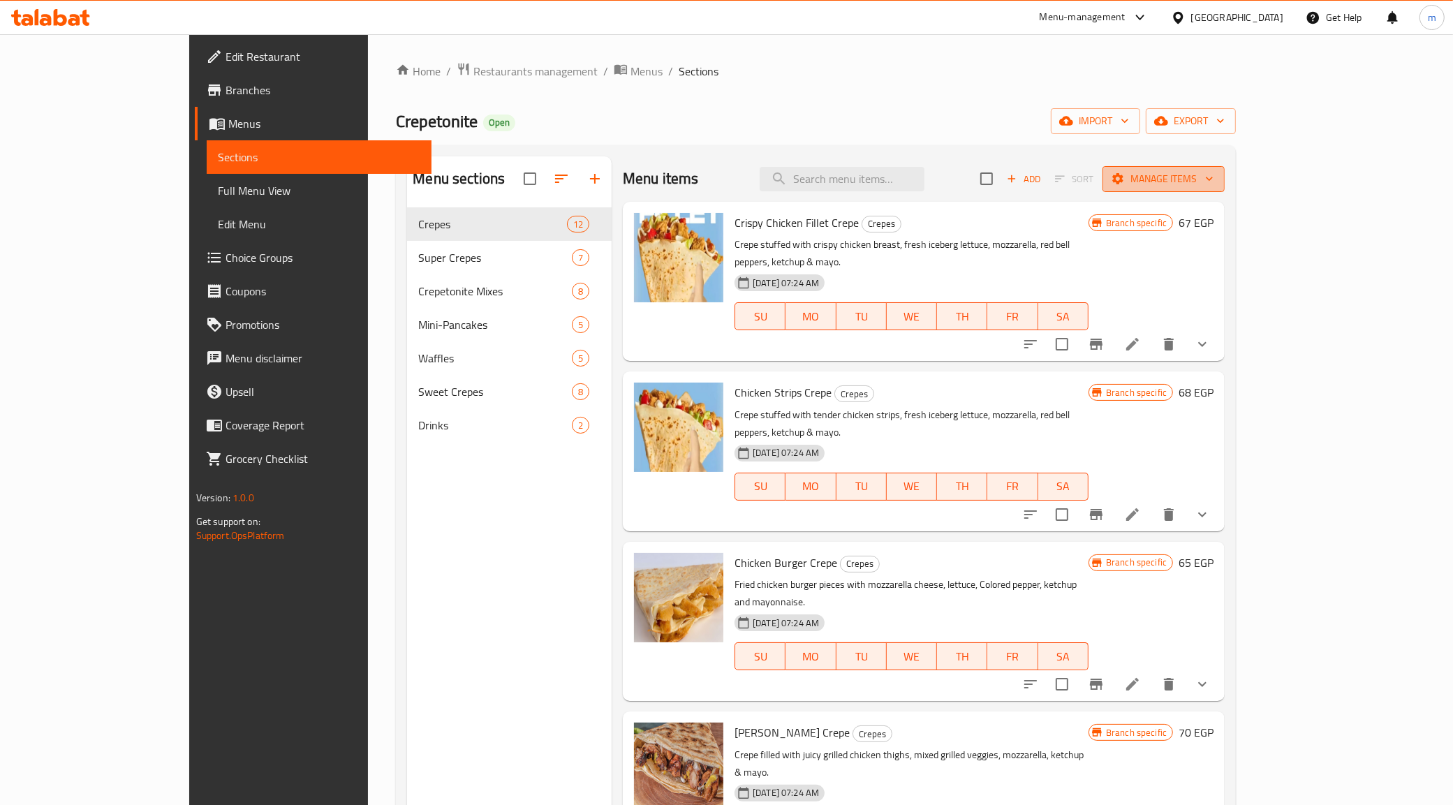
click at [1213, 173] on span "Manage items" at bounding box center [1163, 178] width 100 height 17
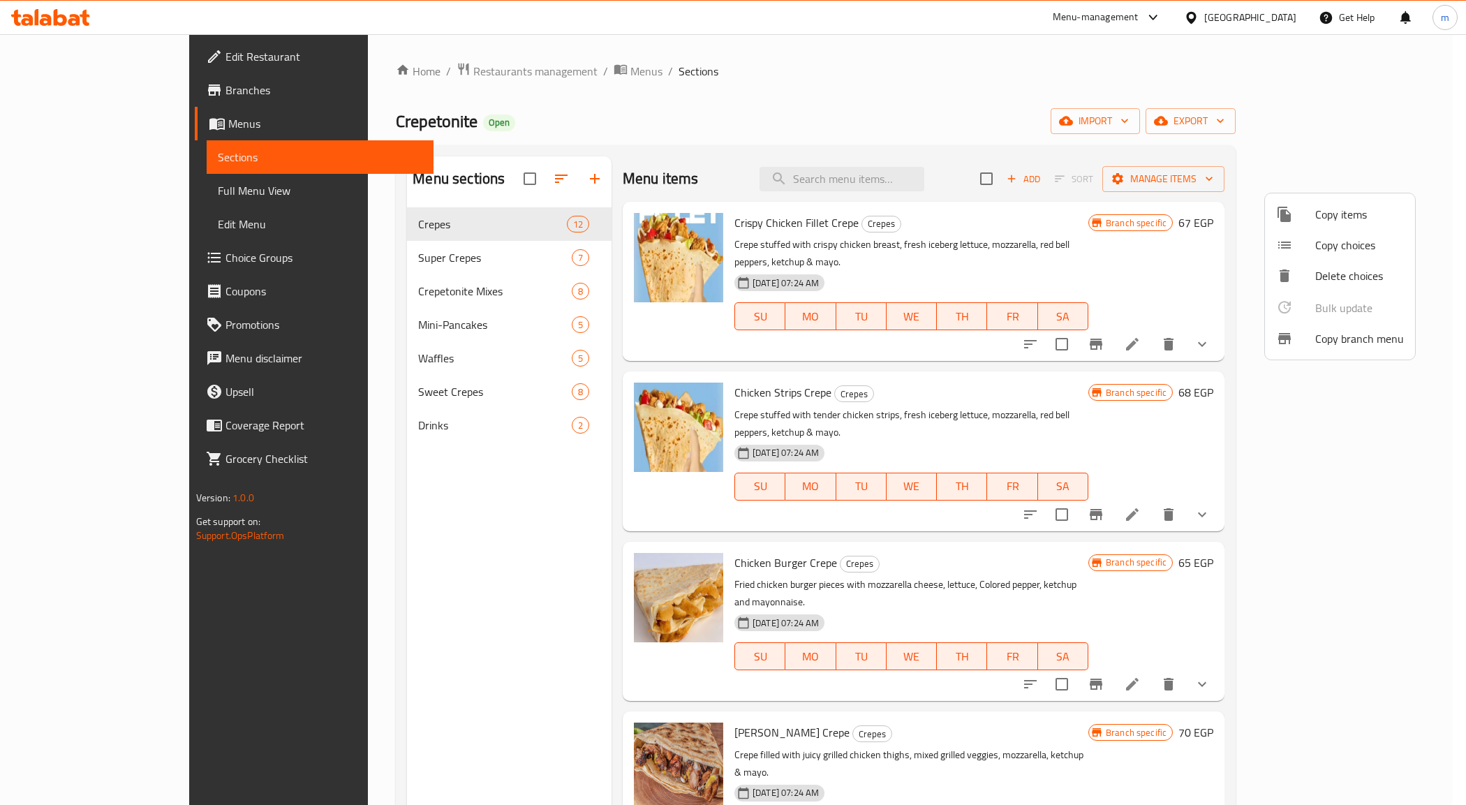
click at [1359, 346] on span "Copy branch menu" at bounding box center [1359, 338] width 89 height 17
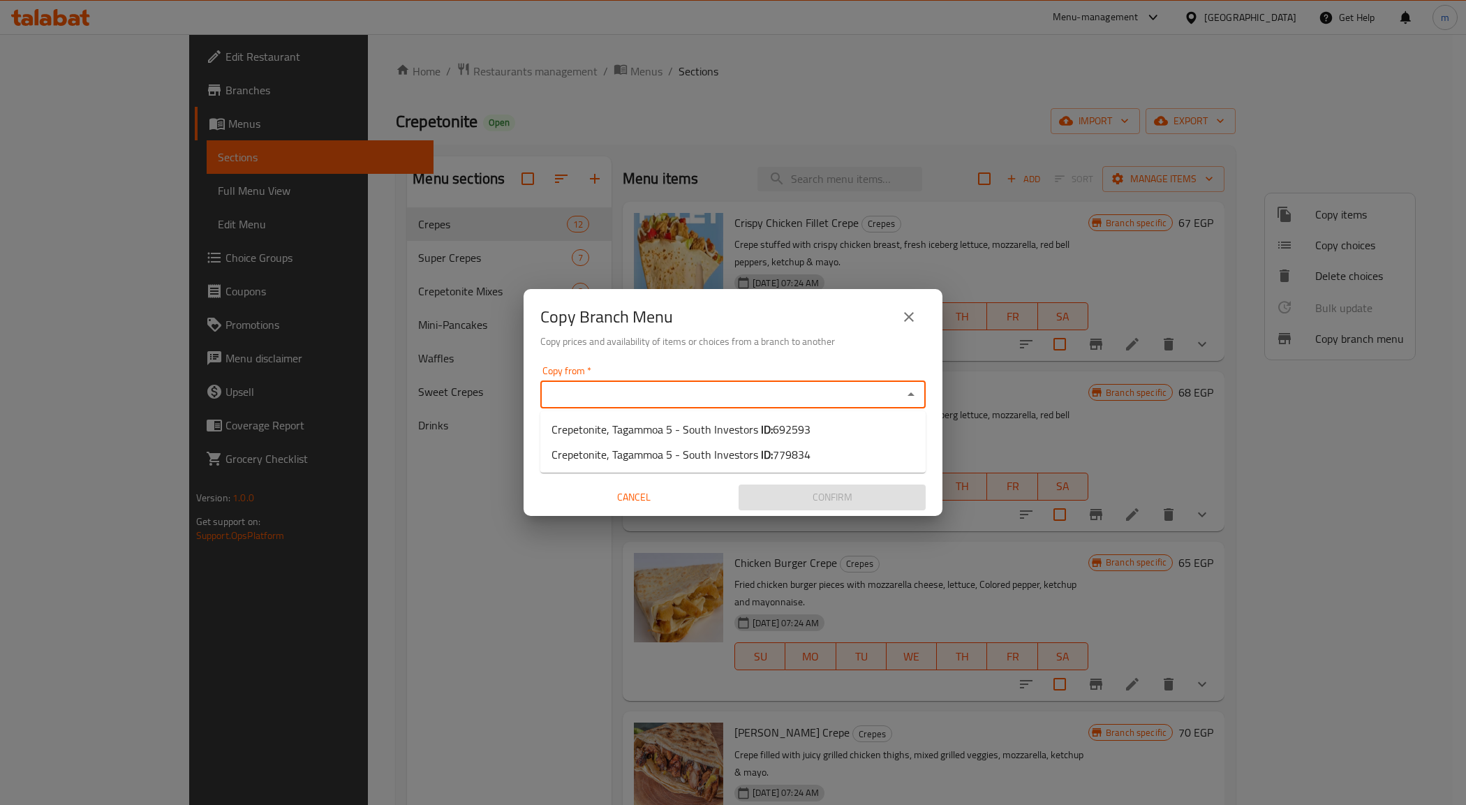
click at [752, 388] on input "Copy from   *" at bounding box center [721, 395] width 354 height 20
click at [675, 110] on div "Copy Branch Menu Copy prices and availability of items or choices from a branch…" at bounding box center [733, 402] width 1466 height 805
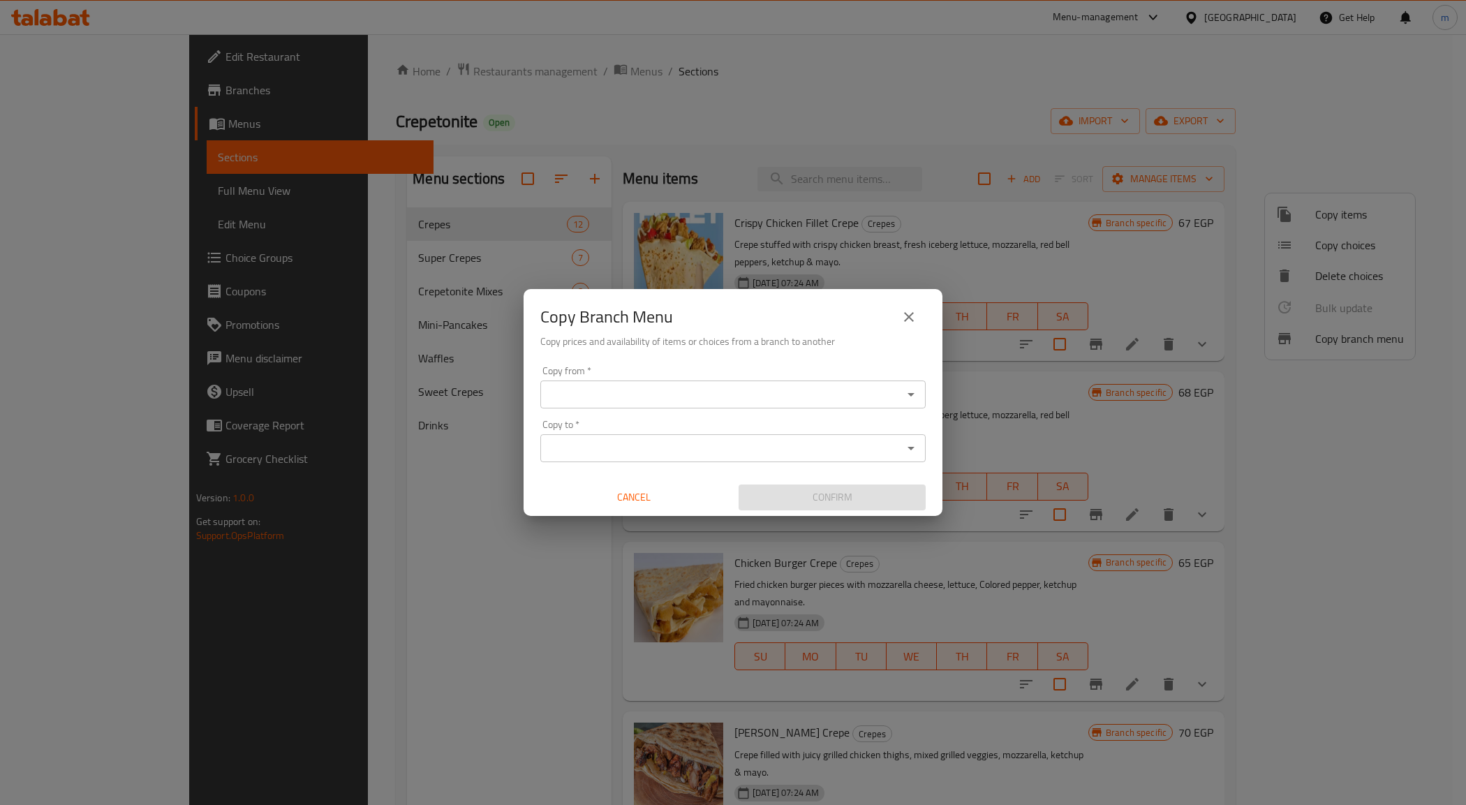
click at [706, 164] on div "Copy Branch Menu Copy prices and availability of items or choices from a branch…" at bounding box center [733, 402] width 1466 height 805
click at [914, 309] on icon "close" at bounding box center [908, 317] width 17 height 17
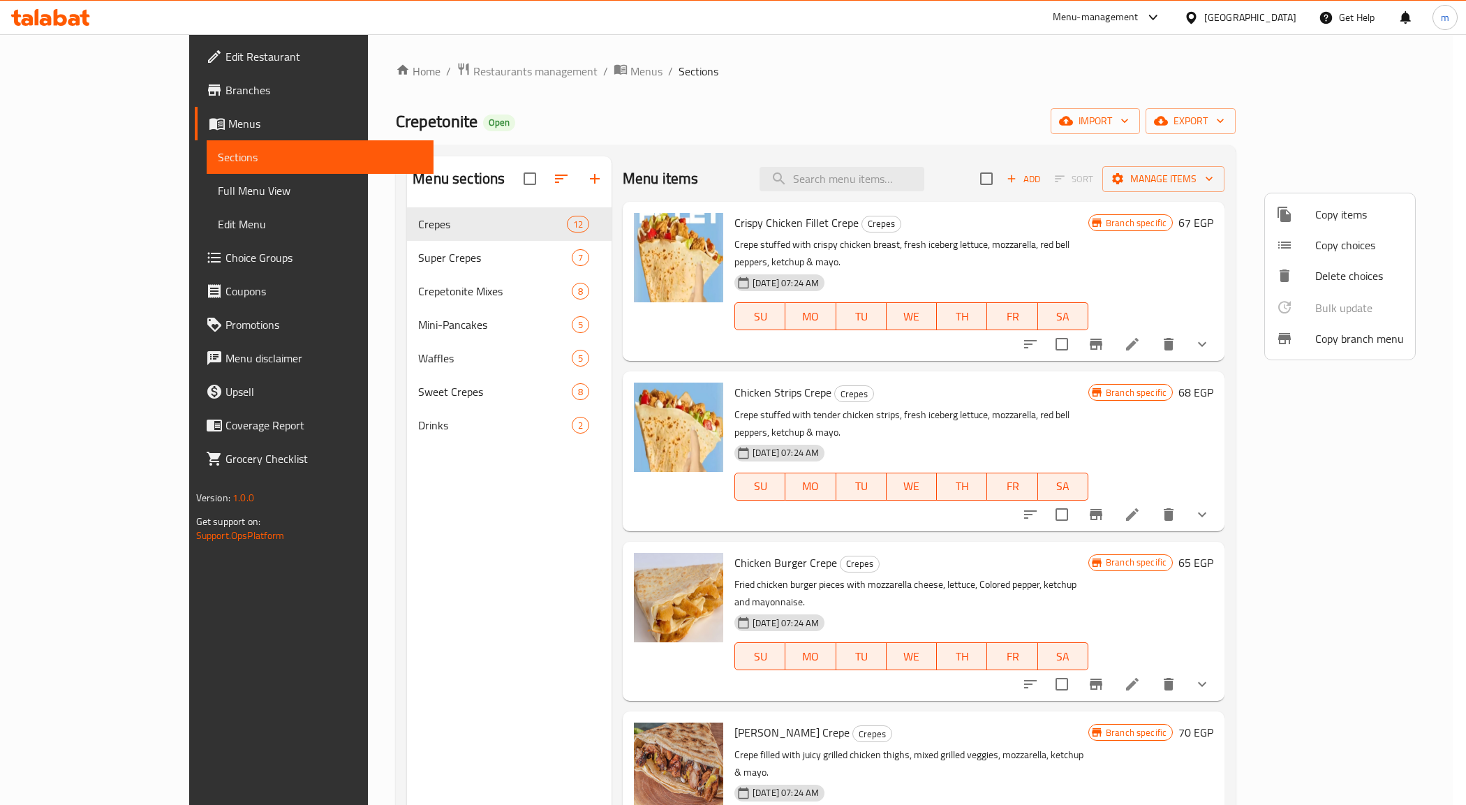
click at [1361, 343] on span "Copy branch menu" at bounding box center [1359, 338] width 89 height 17
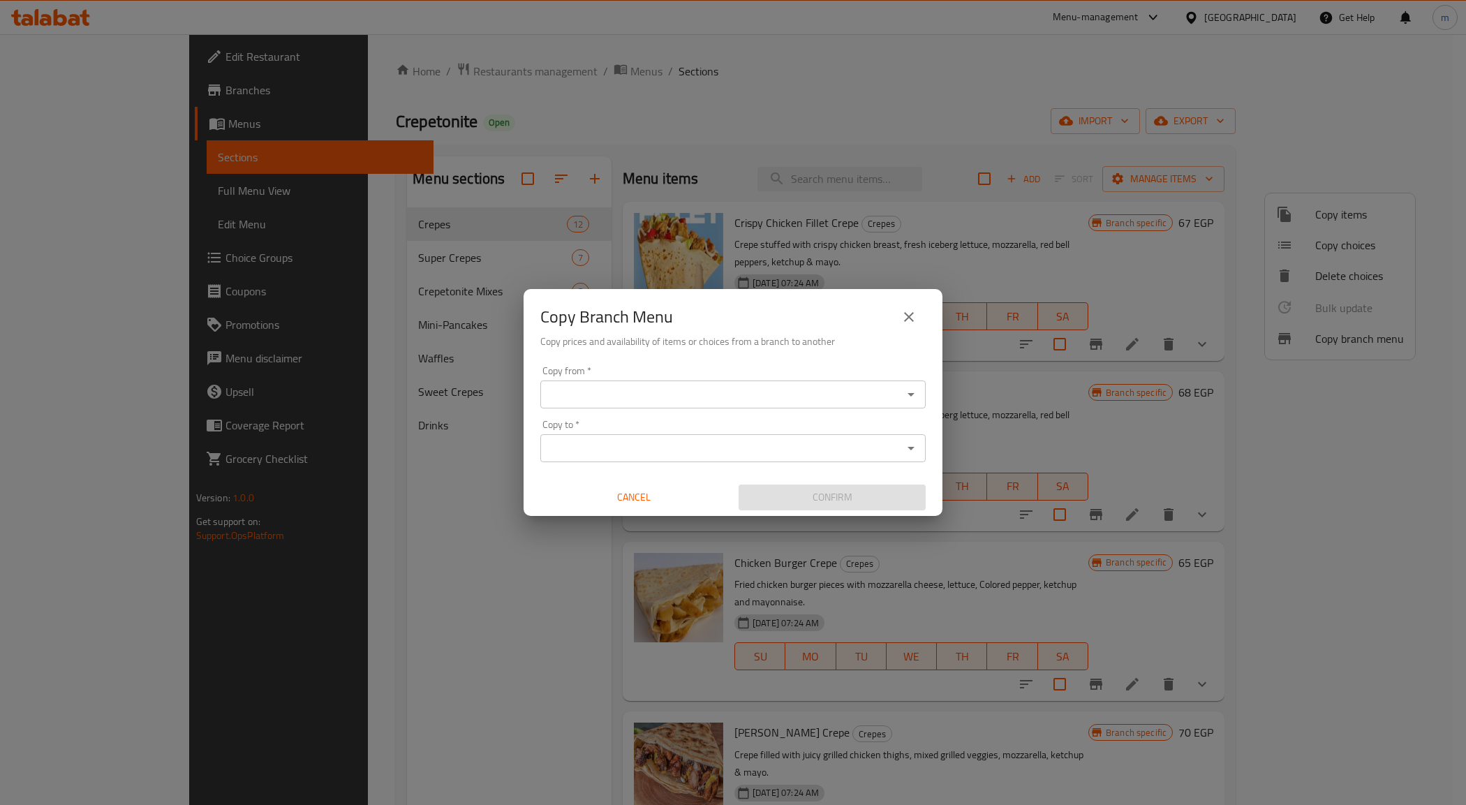
click at [709, 382] on div "Copy from *" at bounding box center [732, 394] width 385 height 28
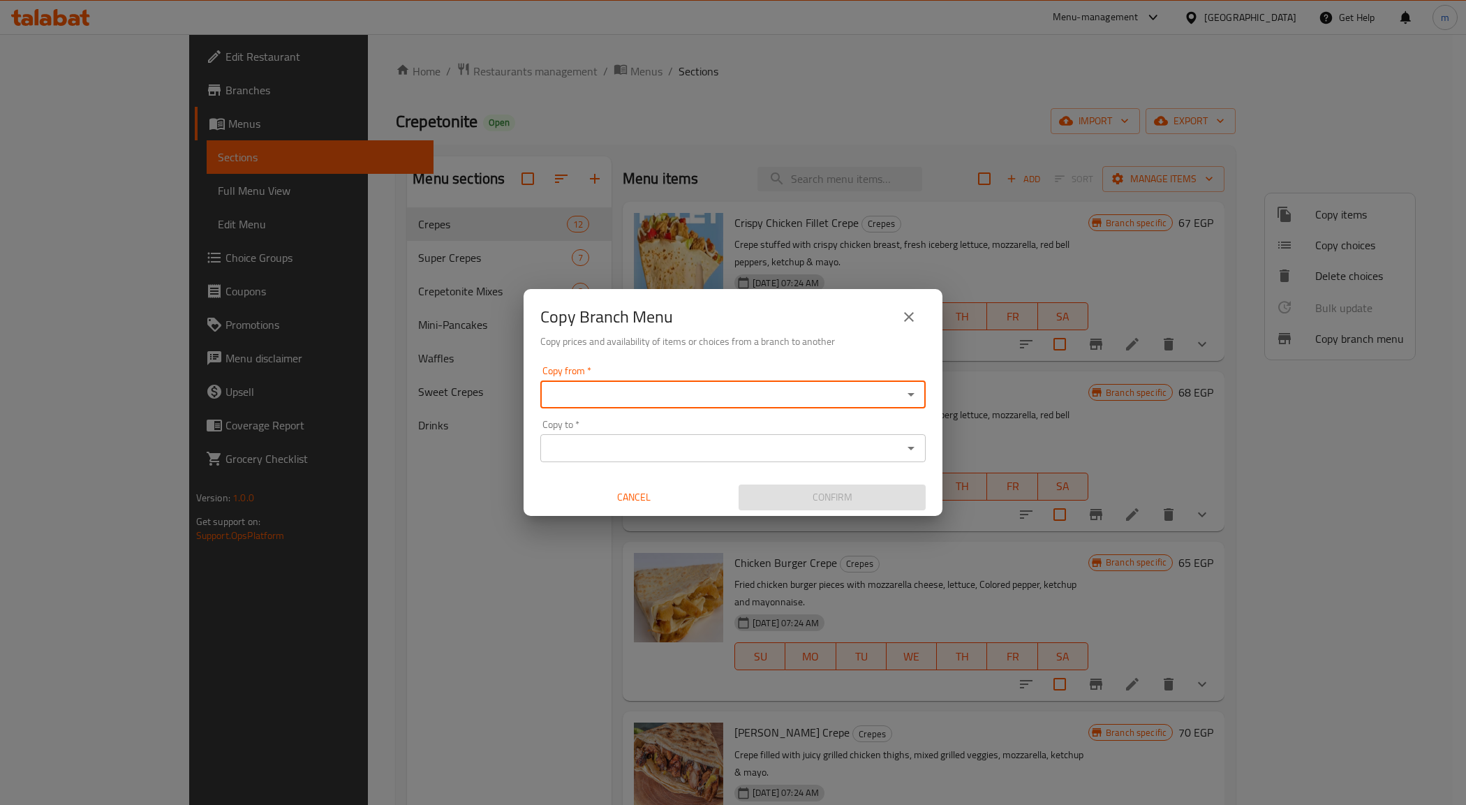
click at [709, 382] on div "Copy from *" at bounding box center [732, 394] width 385 height 28
click at [734, 421] on span "Crepetonite, Tagammoa 5 - South Investors ID: 692593" at bounding box center [680, 429] width 259 height 17
type input "Crepetonite, Tagammoa 5 - South Investors"
click at [787, 441] on input "Copy to   *" at bounding box center [721, 448] width 354 height 20
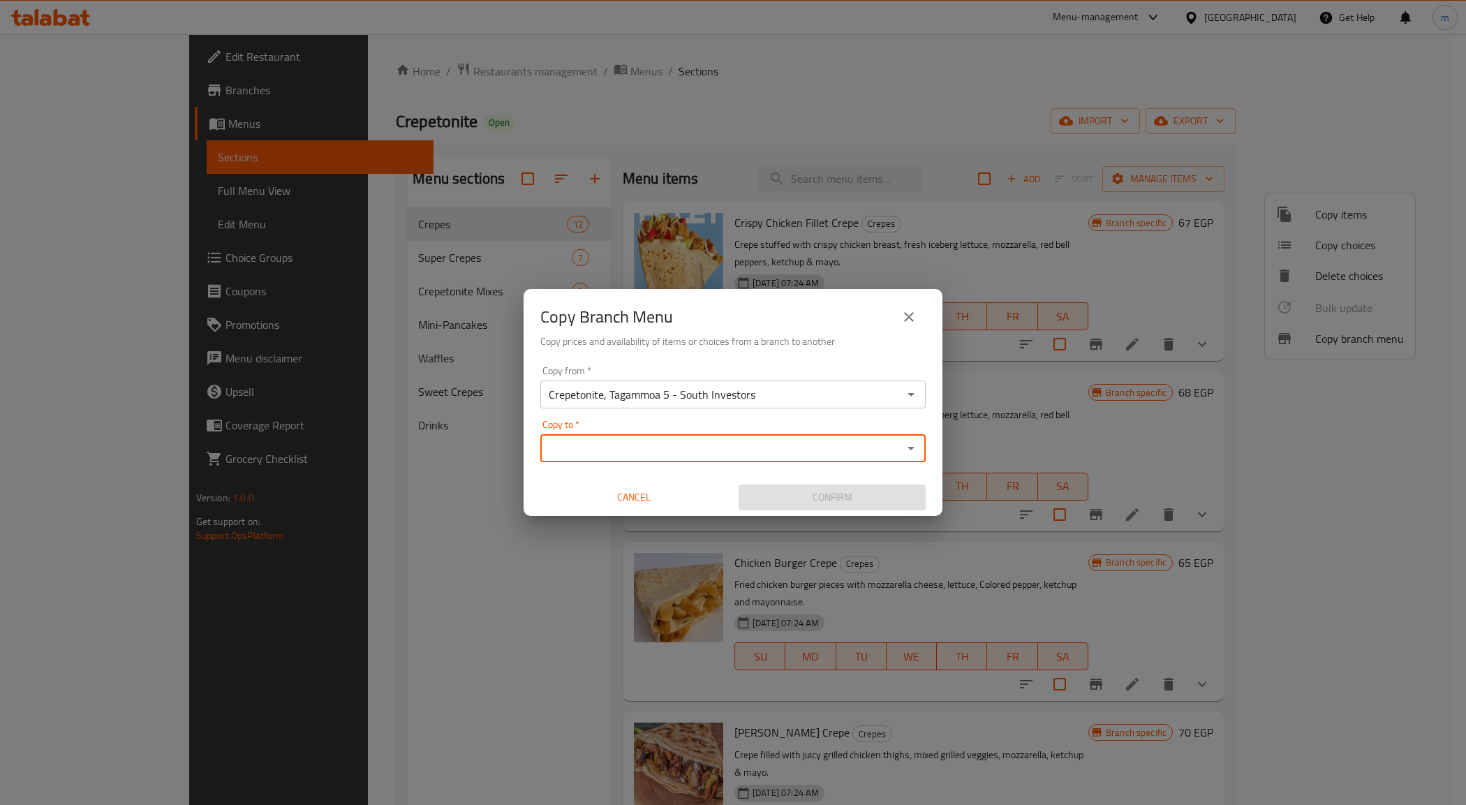
click at [674, 428] on div "Copy to   * Copy to *" at bounding box center [732, 440] width 385 height 43
click at [660, 450] on input "Copy to   *" at bounding box center [721, 448] width 354 height 20
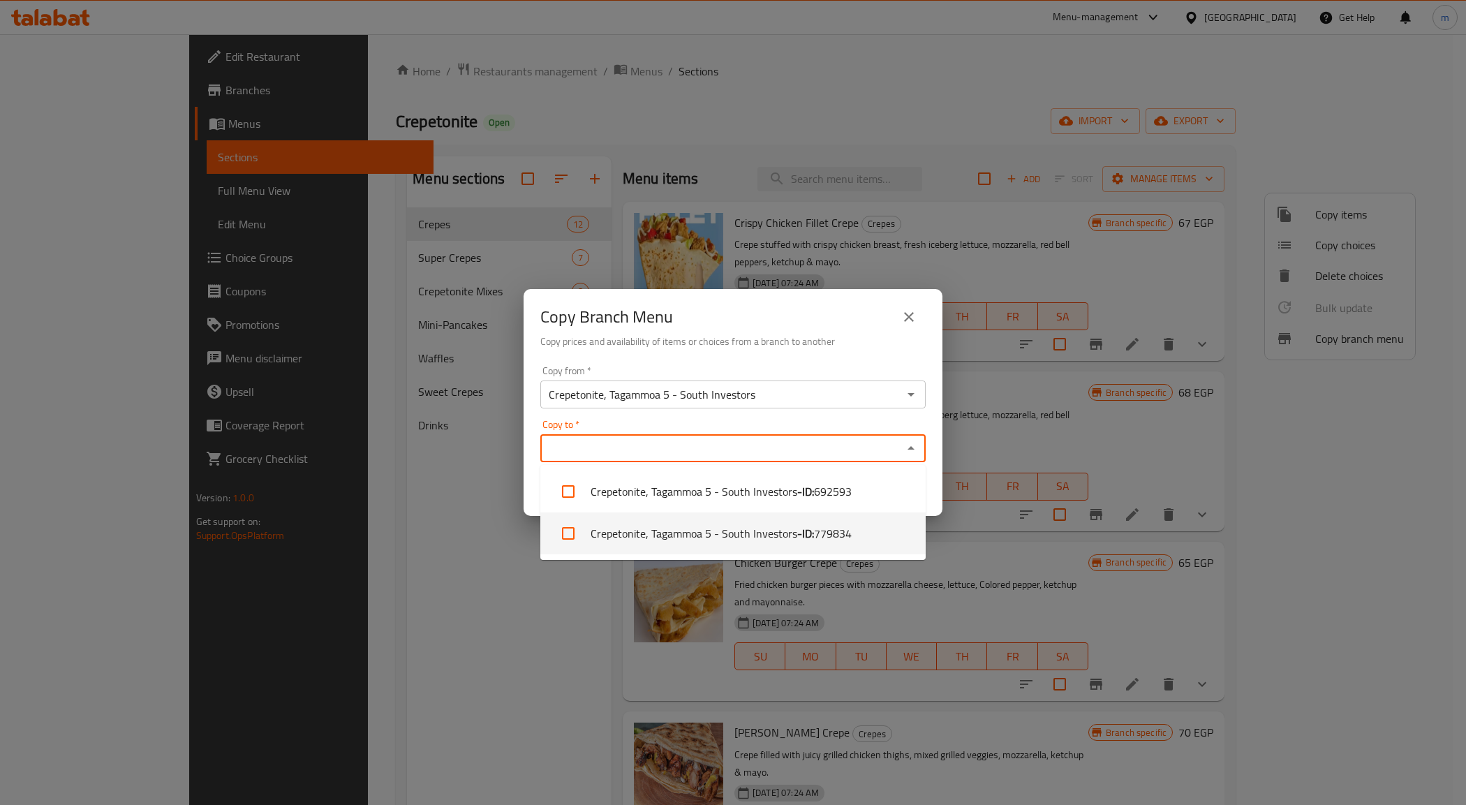
click at [768, 525] on li "Crepetonite, Tagammoa 5 - South Investors - ID: 779834" at bounding box center [732, 533] width 385 height 42
checkbox input "true"
click at [486, 559] on div "Copy Branch Menu Copy prices and availability of items or choices from a branch…" at bounding box center [733, 402] width 1466 height 805
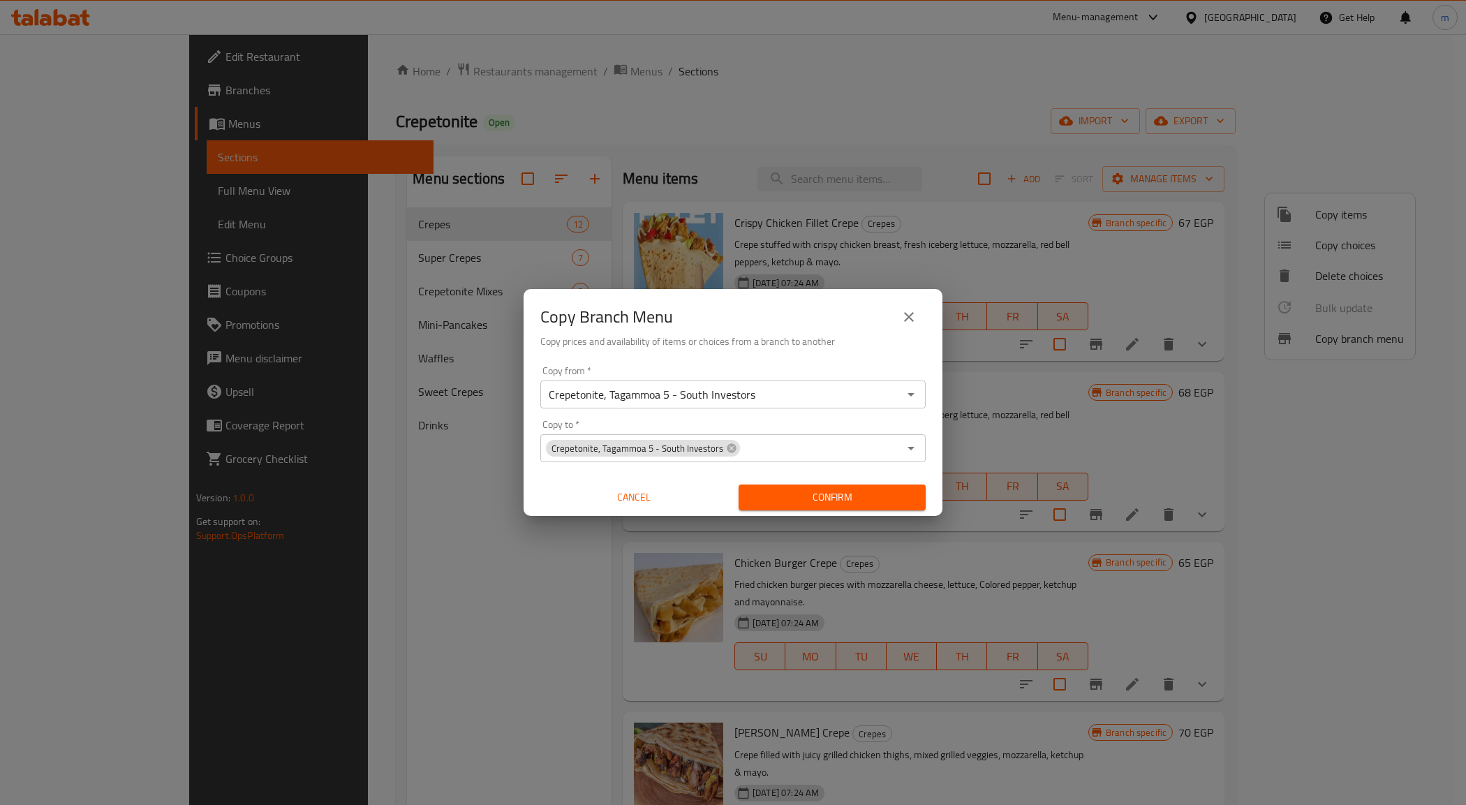
click at [852, 486] on button "Confirm" at bounding box center [831, 497] width 187 height 26
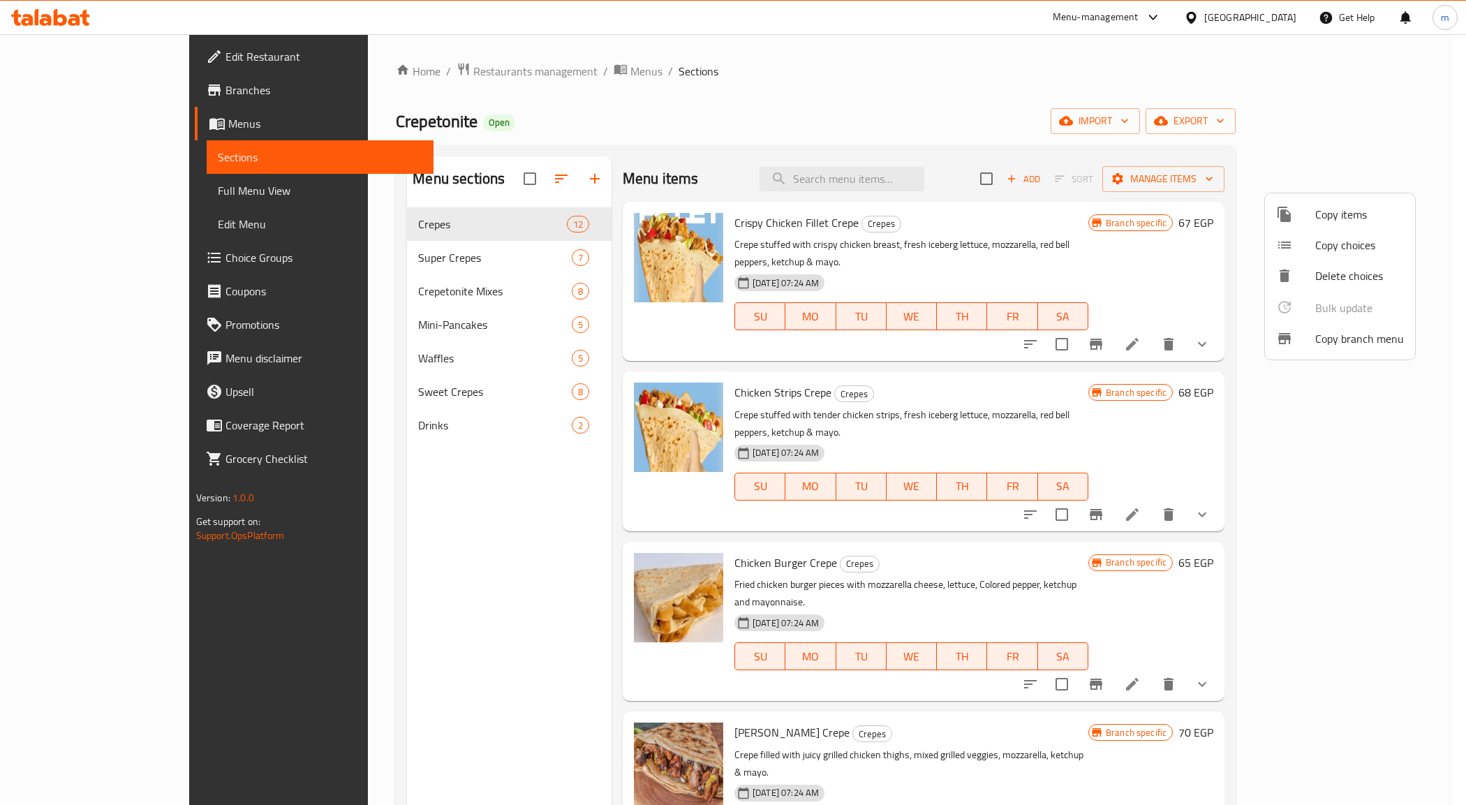
click at [403, 503] on div at bounding box center [733, 402] width 1466 height 805
